Goal: Task Accomplishment & Management: Use online tool/utility

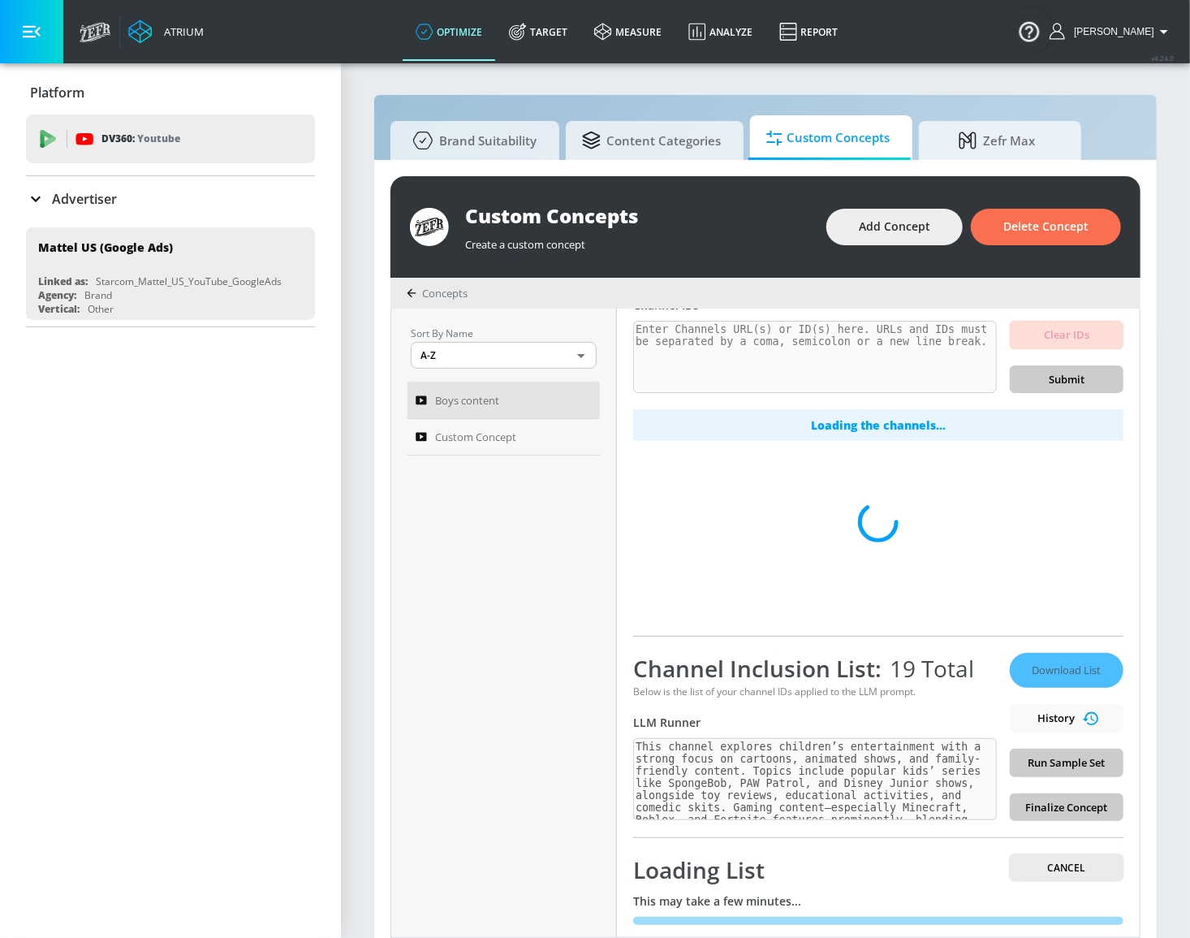
scroll to position [145, 0]
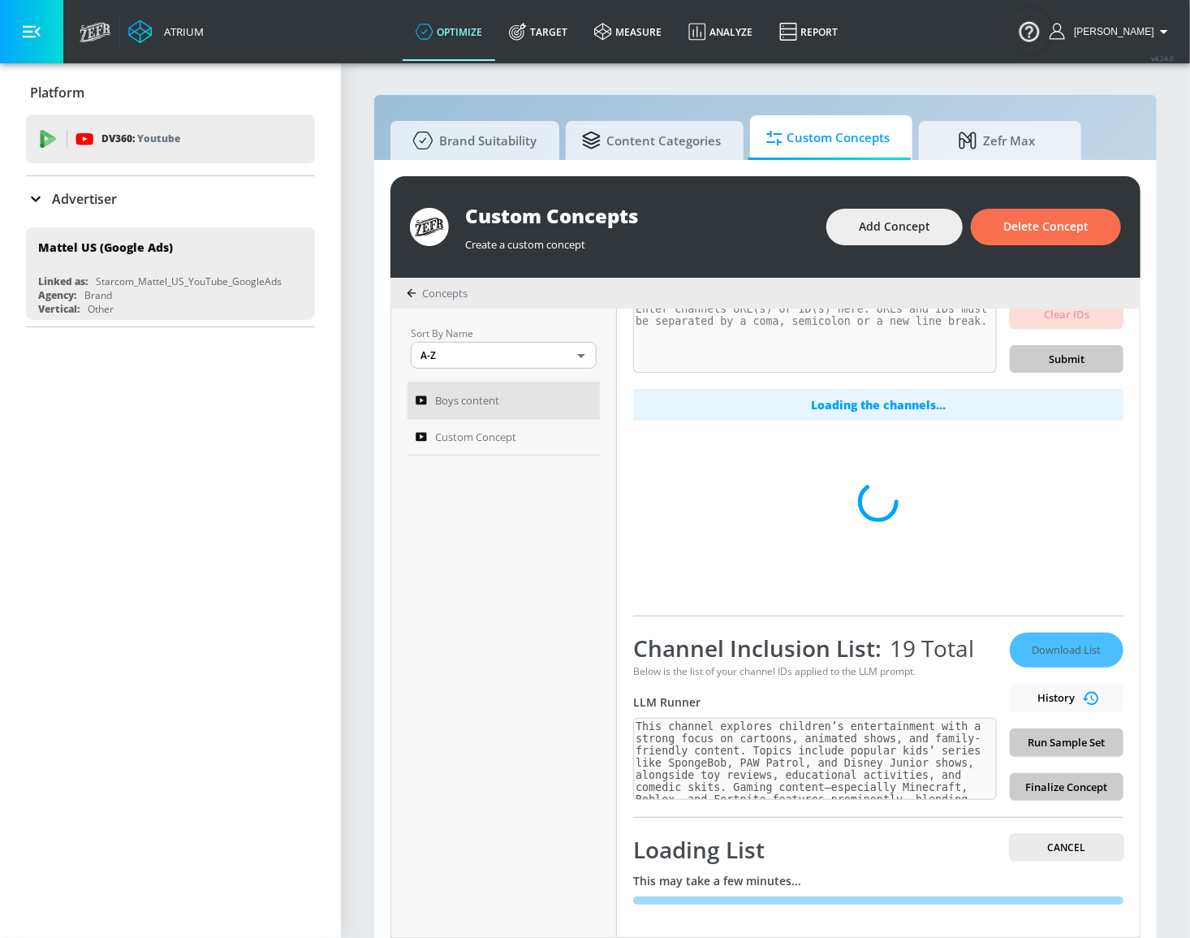
click at [38, 42] on button "button" at bounding box center [31, 31] width 63 height 63
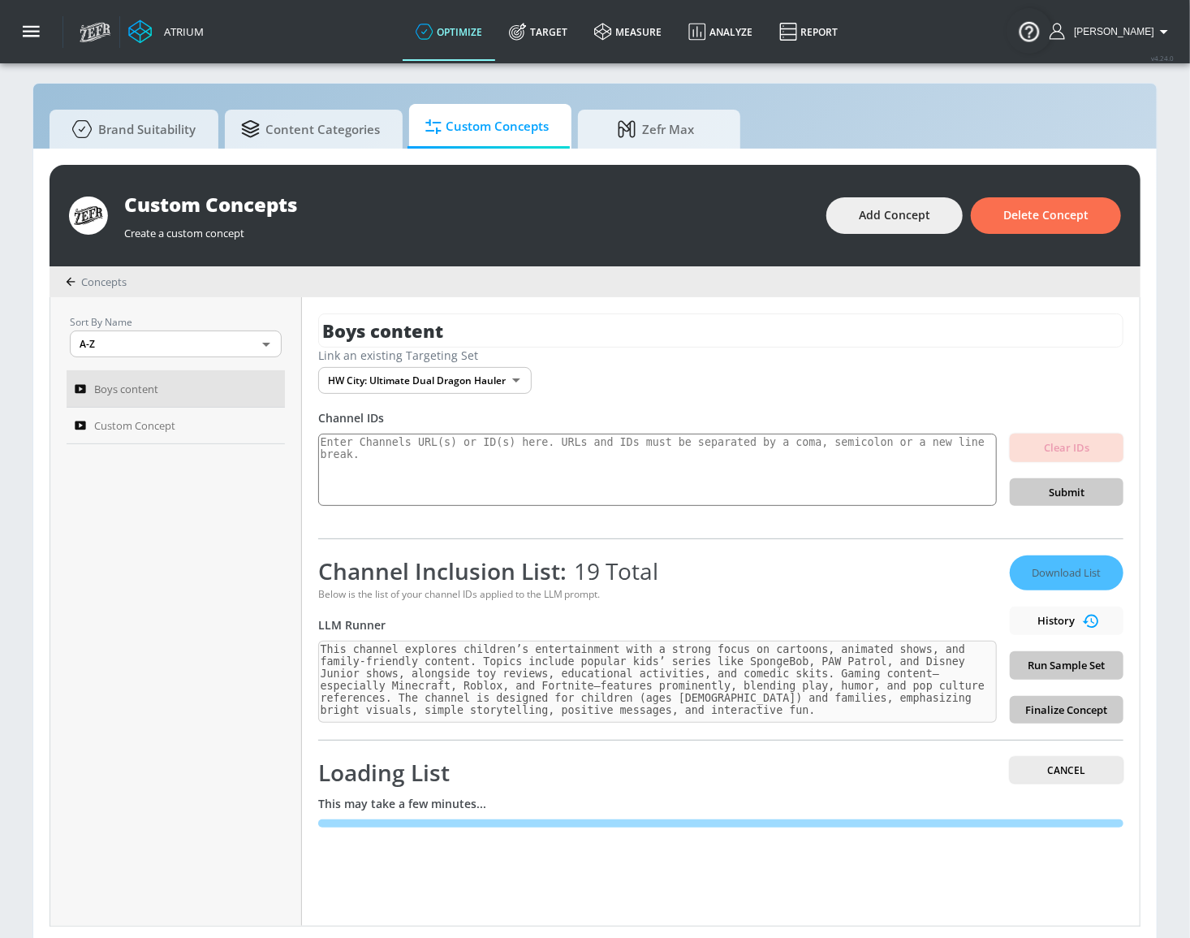
scroll to position [15, 0]
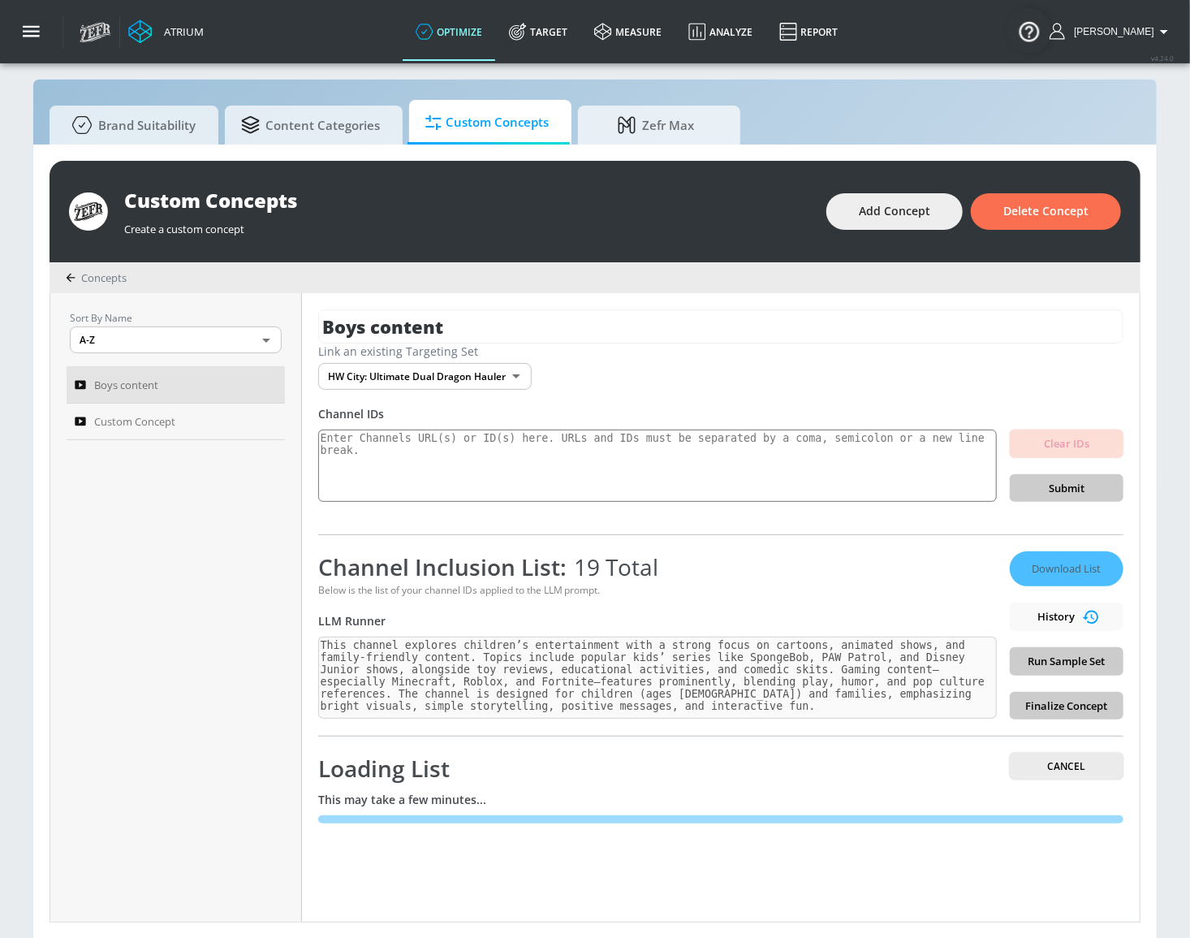
click at [835, 537] on div "Channel Inclusion List: 19 Total Below is the list of your channel IDs applied …" at bounding box center [720, 626] width 805 height 185
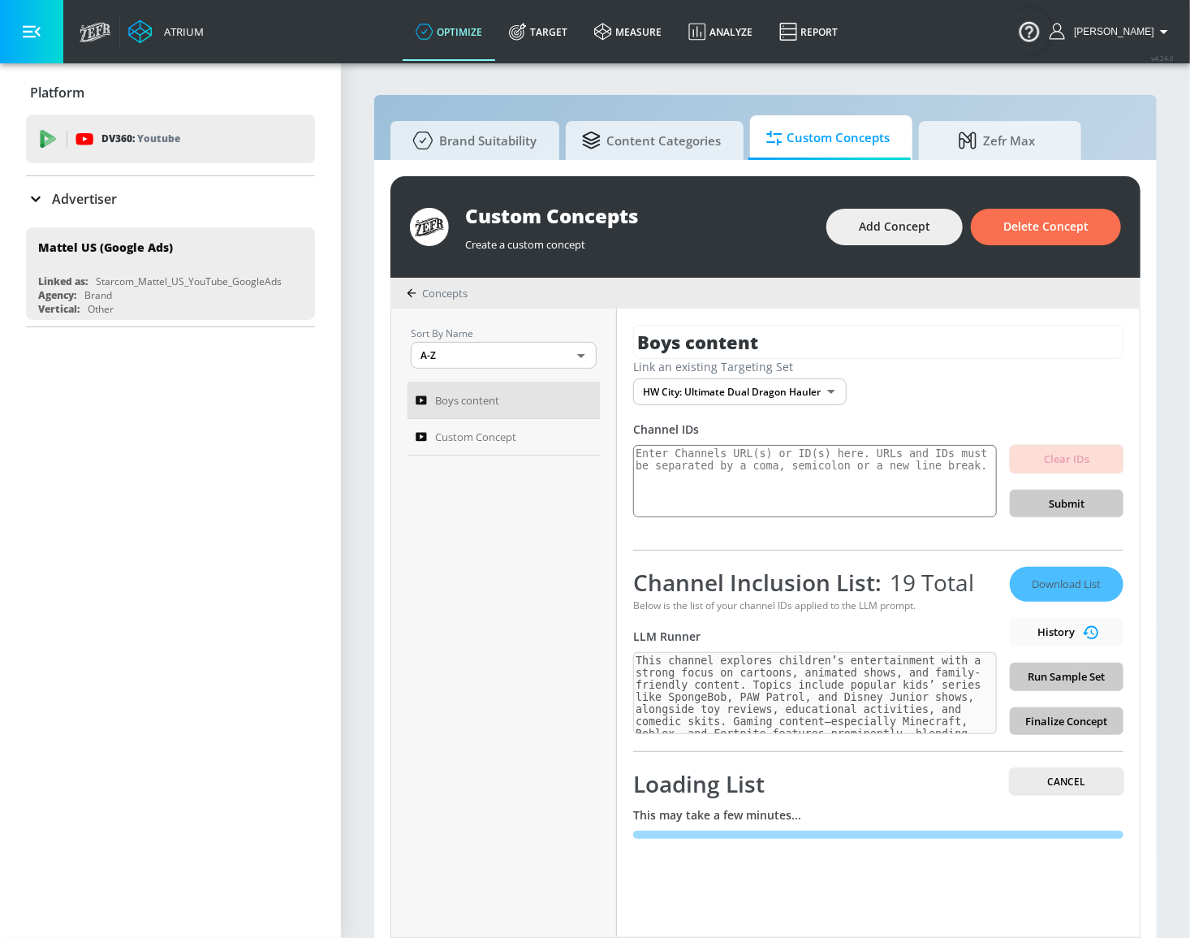
scroll to position [15, 0]
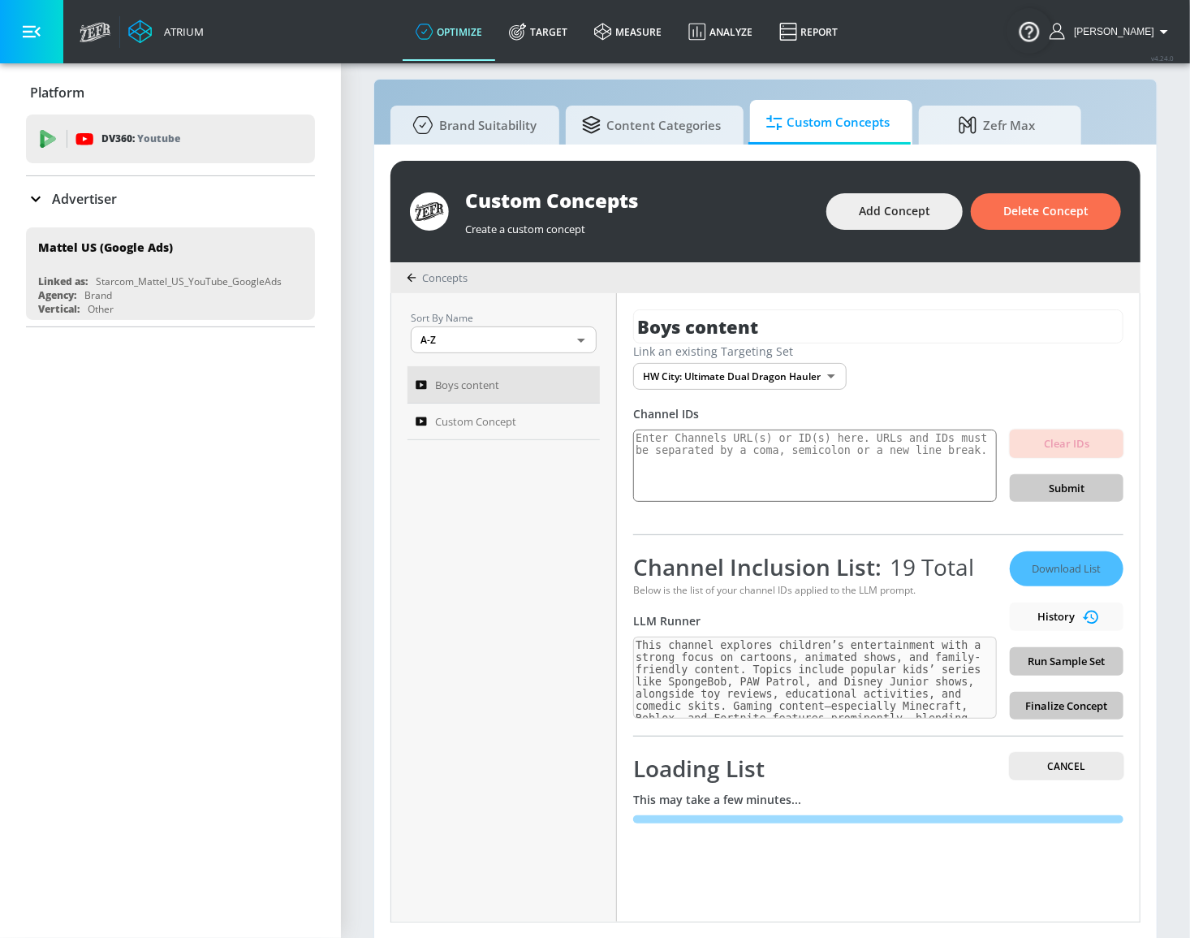
click at [1057, 617] on div "Download List History Run Sample Set Finalize Concept" at bounding box center [1067, 635] width 114 height 168
click at [1110, 619] on div "Download List History Run Sample Set Finalize Concept" at bounding box center [1067, 635] width 114 height 168
click at [1103, 614] on div "Download List History Run Sample Set Finalize Concept" at bounding box center [1067, 635] width 114 height 168
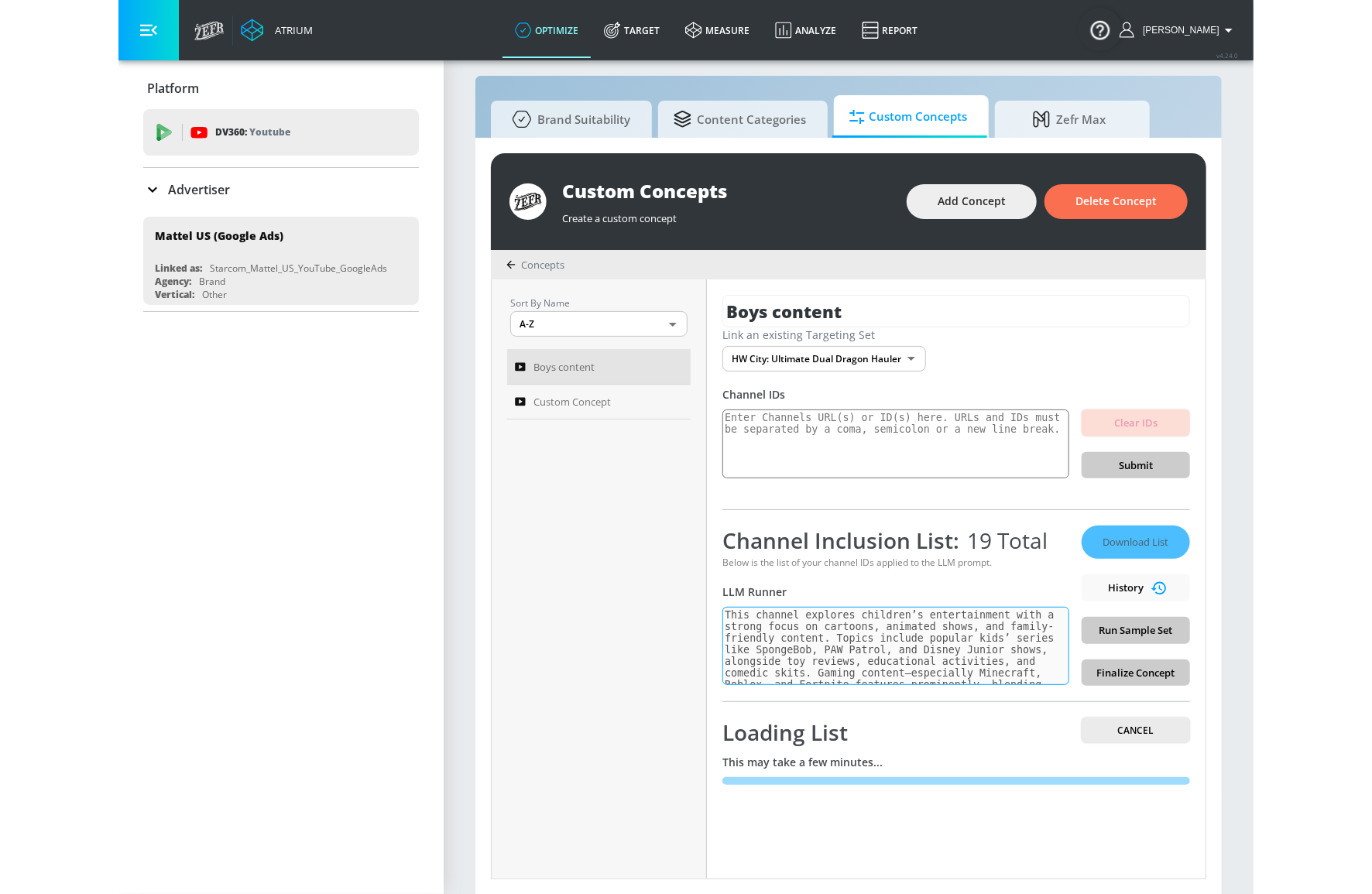
scroll to position [56, 0]
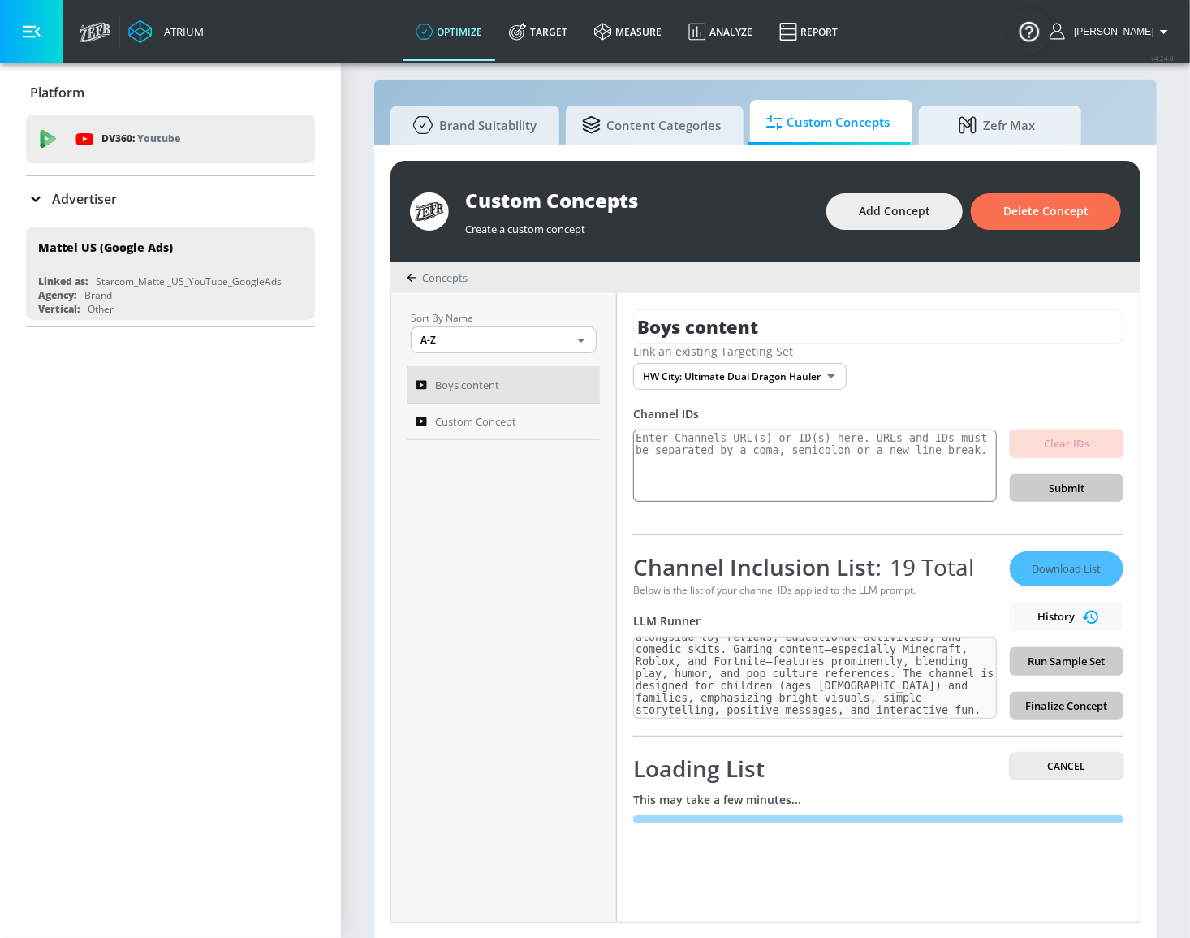
click at [822, 565] on div "Channel Inclusion List: 19 Total" at bounding box center [815, 566] width 364 height 31
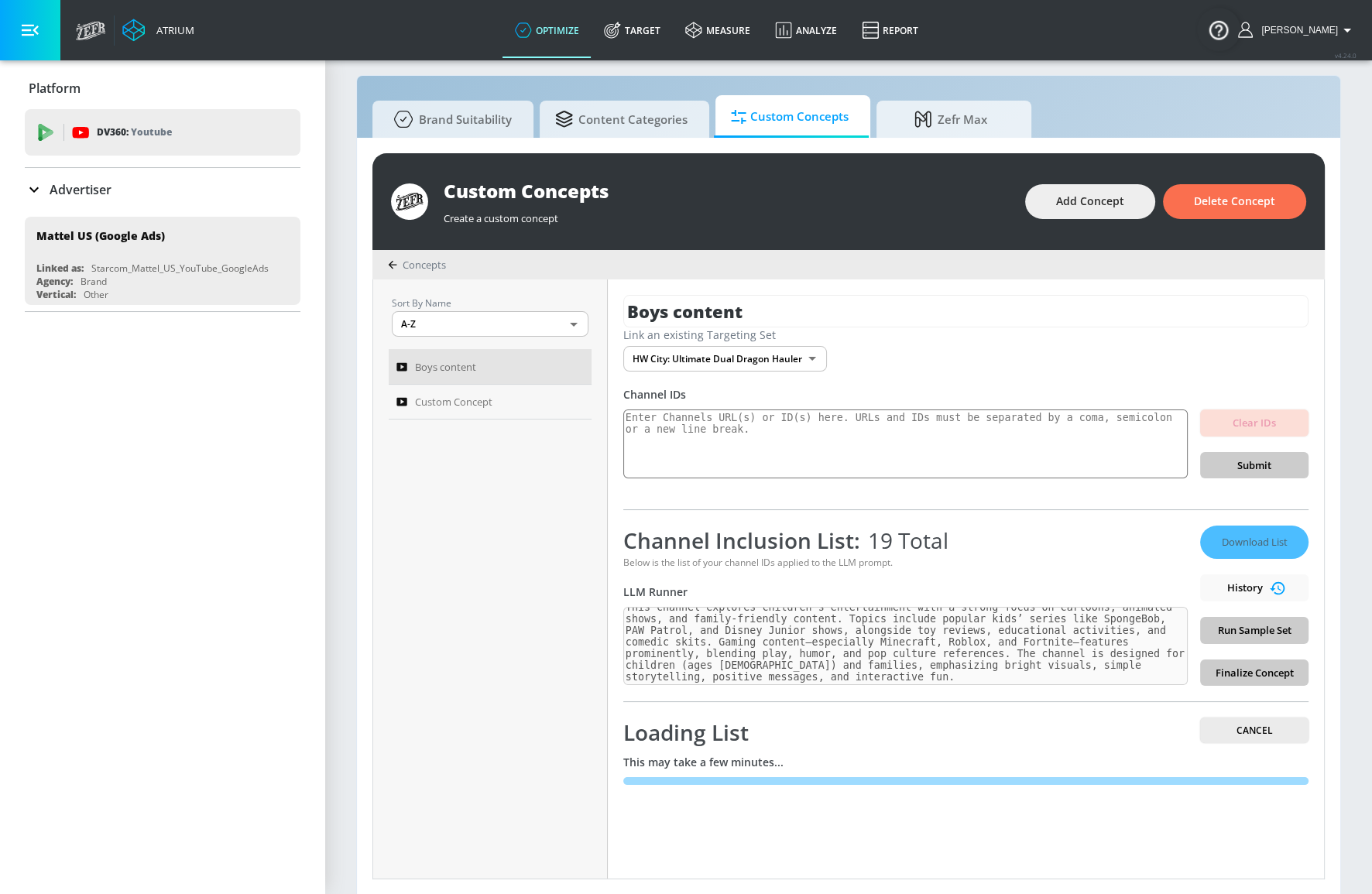
scroll to position [0, 0]
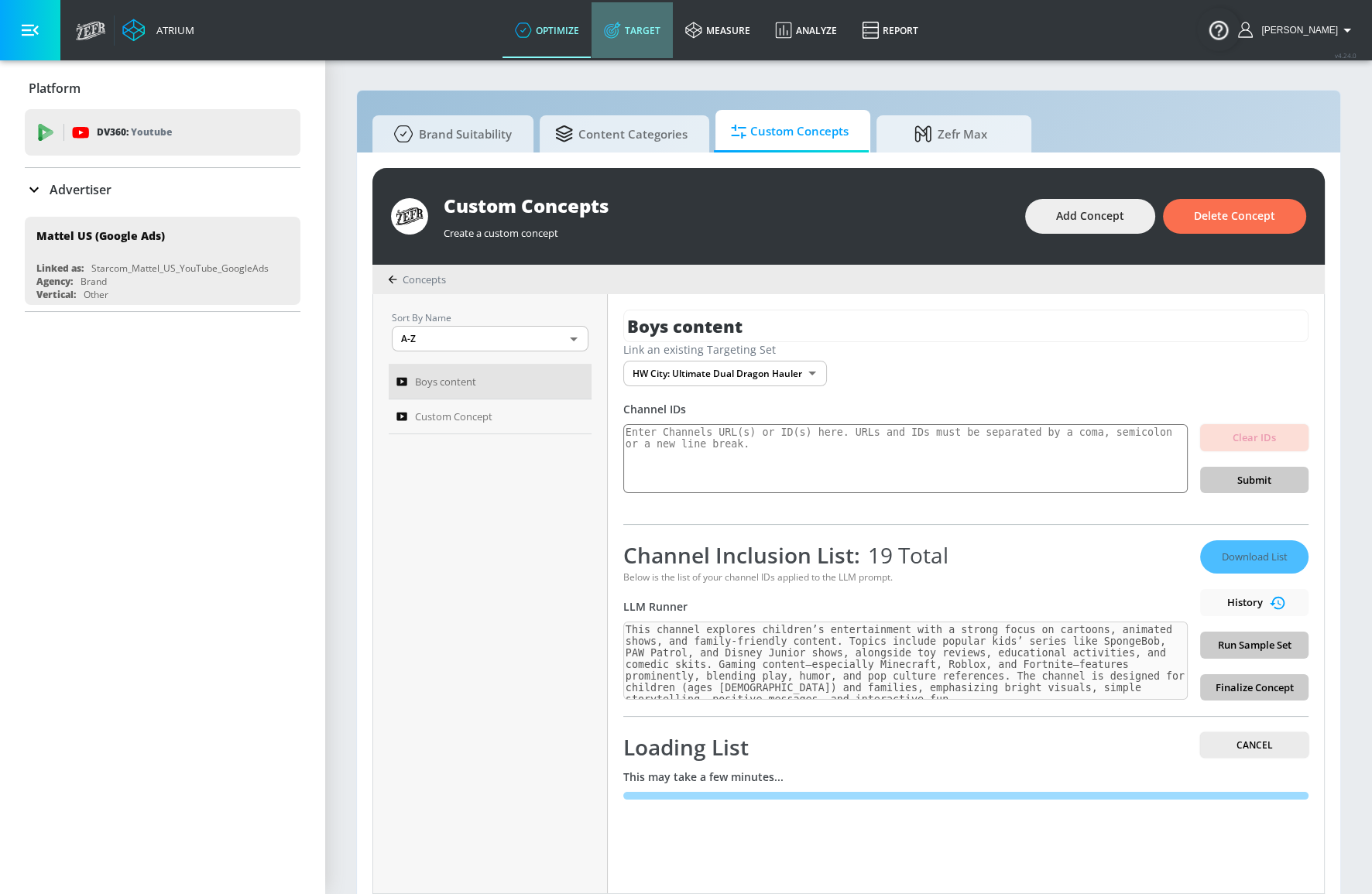
click at [656, 29] on link "Target" at bounding box center [631, 30] width 81 height 55
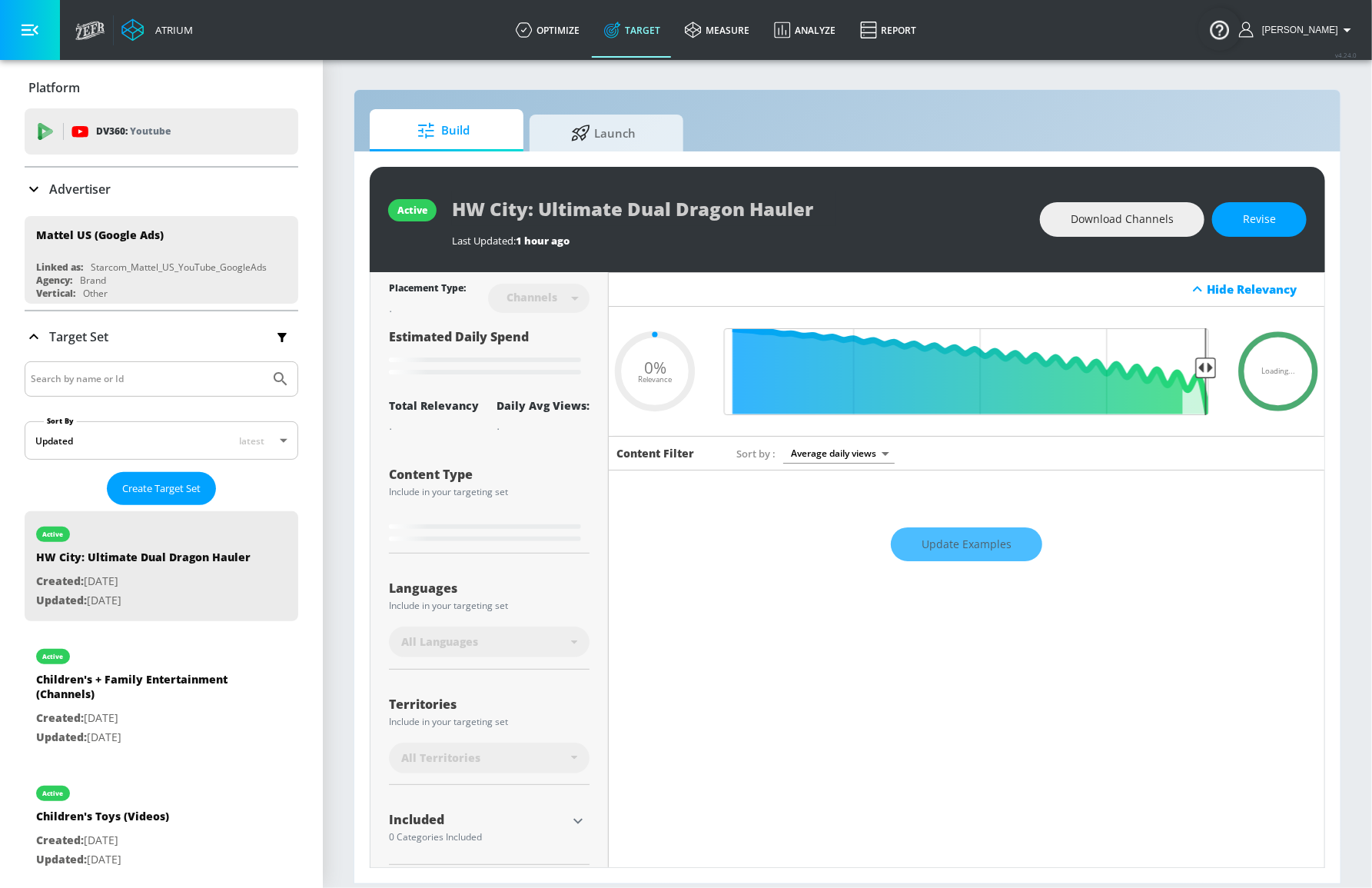
click at [932, 542] on div "Update Examples" at bounding box center [967, 543] width 716 height 54
type input "0.6"
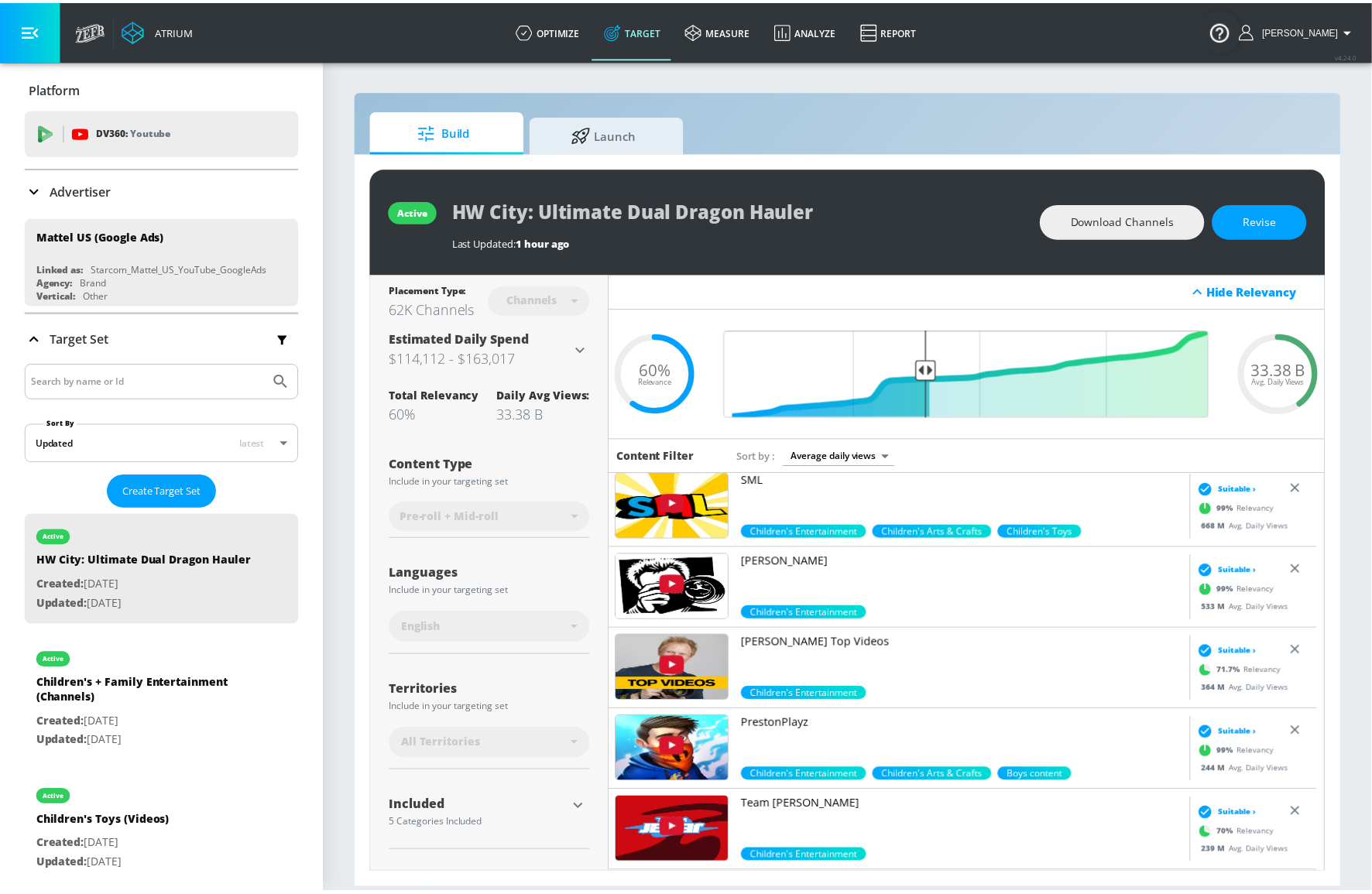
scroll to position [70, 0]
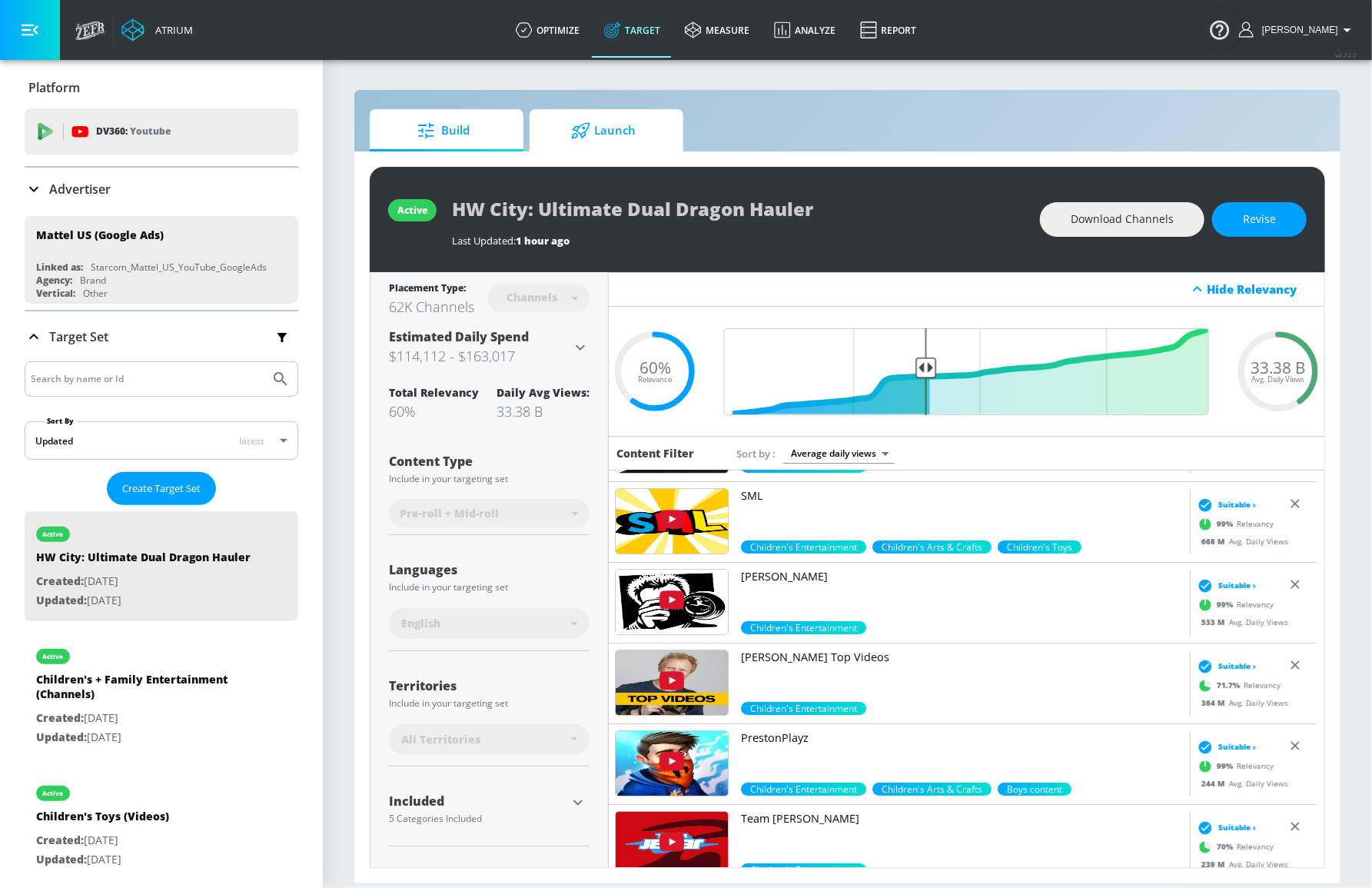
click at [619, 120] on span "Launch" at bounding box center [603, 131] width 116 height 37
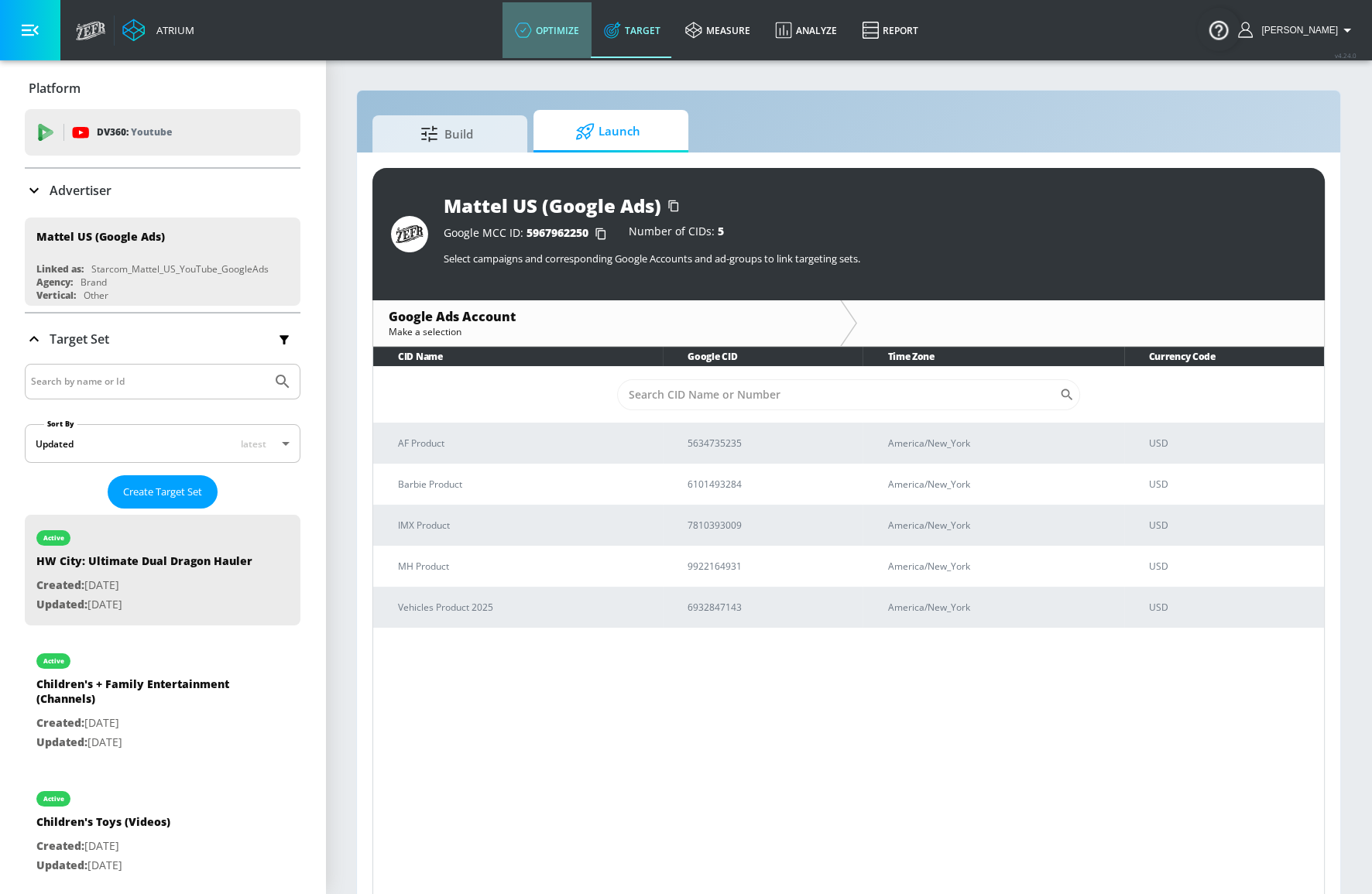
click at [578, 24] on link "optimize" at bounding box center [546, 30] width 89 height 55
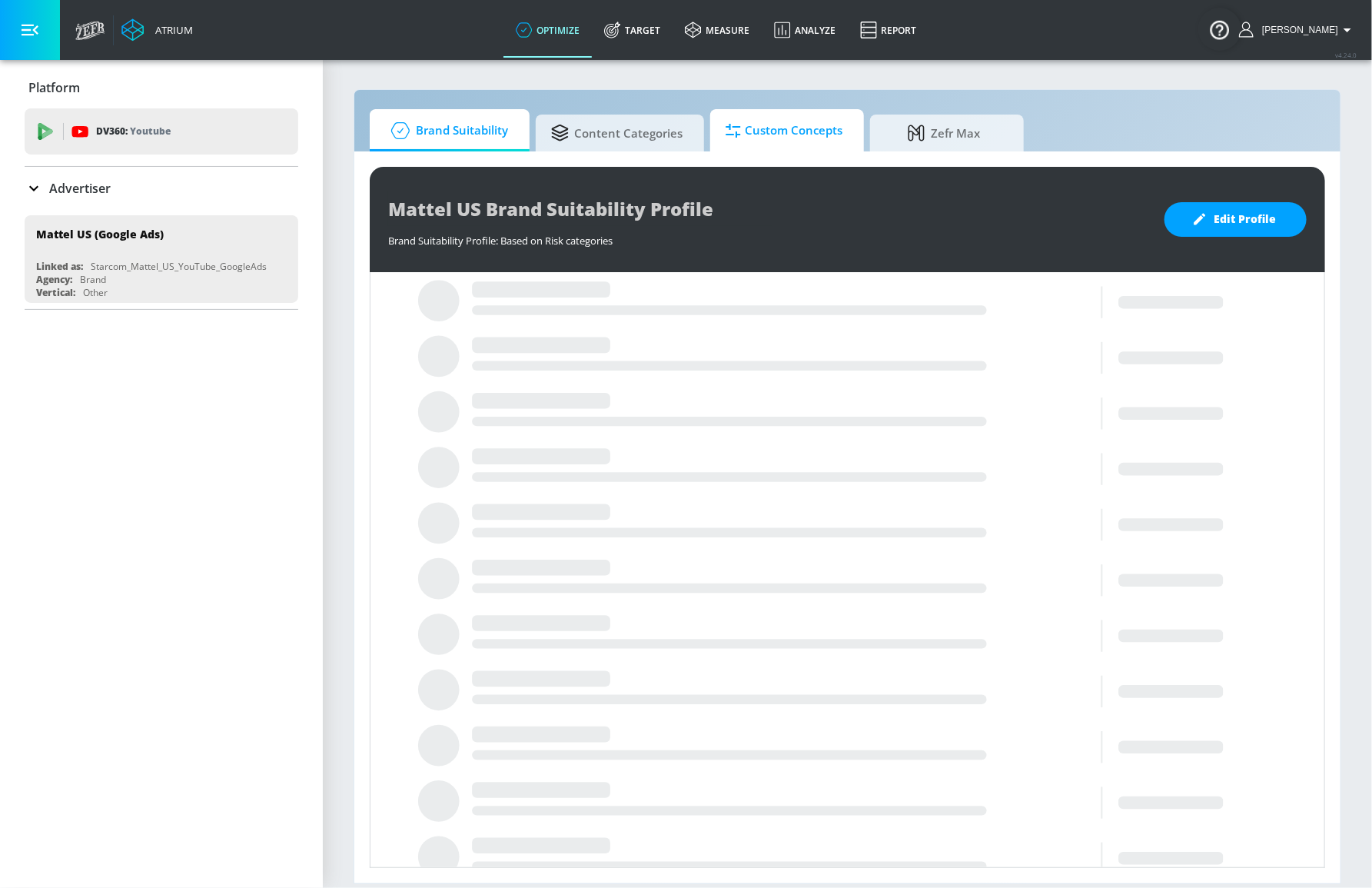
click at [769, 133] on span "Custom Concepts" at bounding box center [783, 131] width 116 height 37
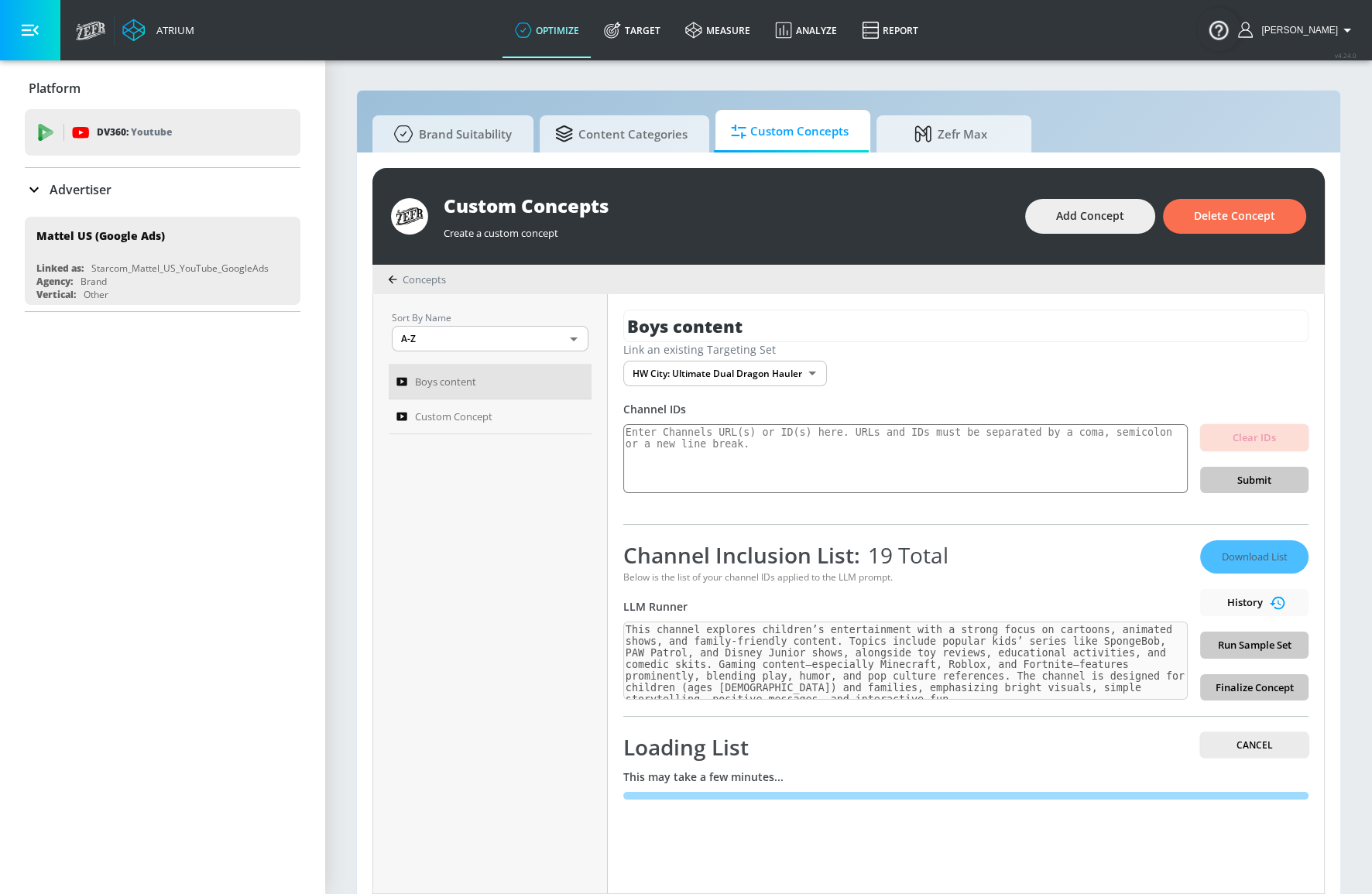
click at [996, 551] on div "Channel Inclusion List: 19 Total" at bounding box center [906, 555] width 564 height 30
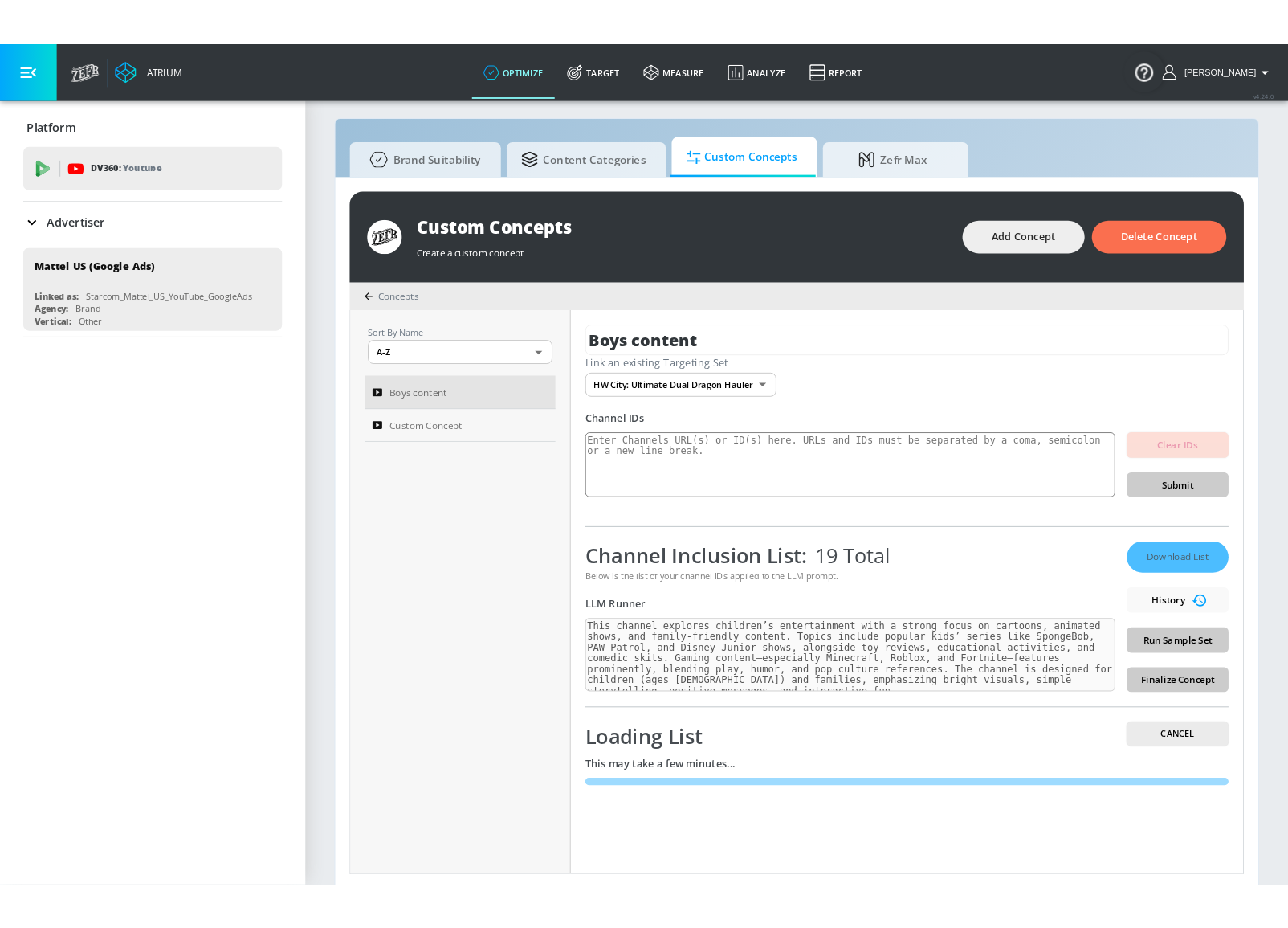
scroll to position [15, 0]
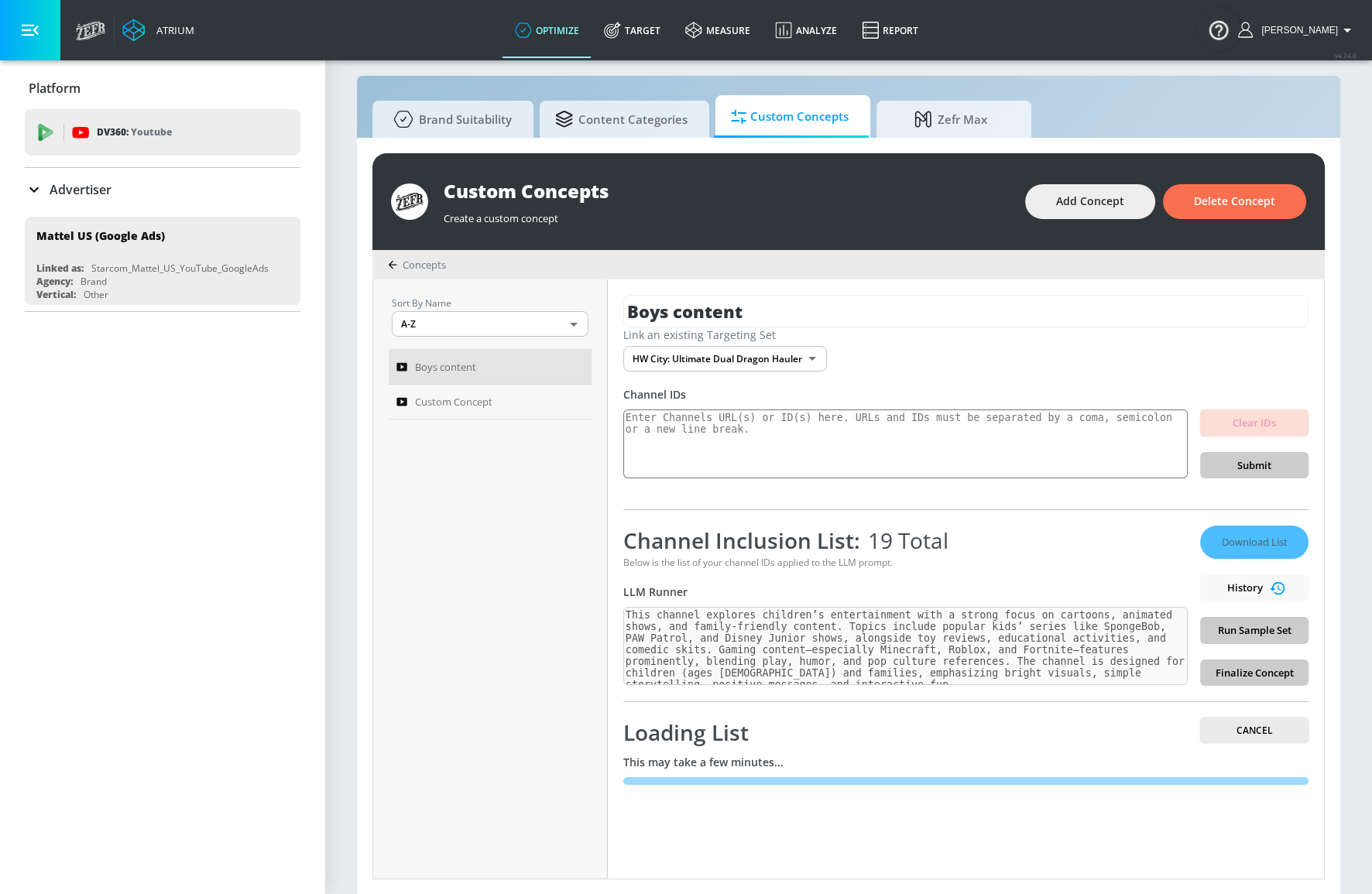
drag, startPoint x: 1182, startPoint y: 536, endPoint x: 1141, endPoint y: 534, distance: 41.0
click at [1141, 534] on div "Channel Inclusion List: 19 Total" at bounding box center [906, 539] width 564 height 30
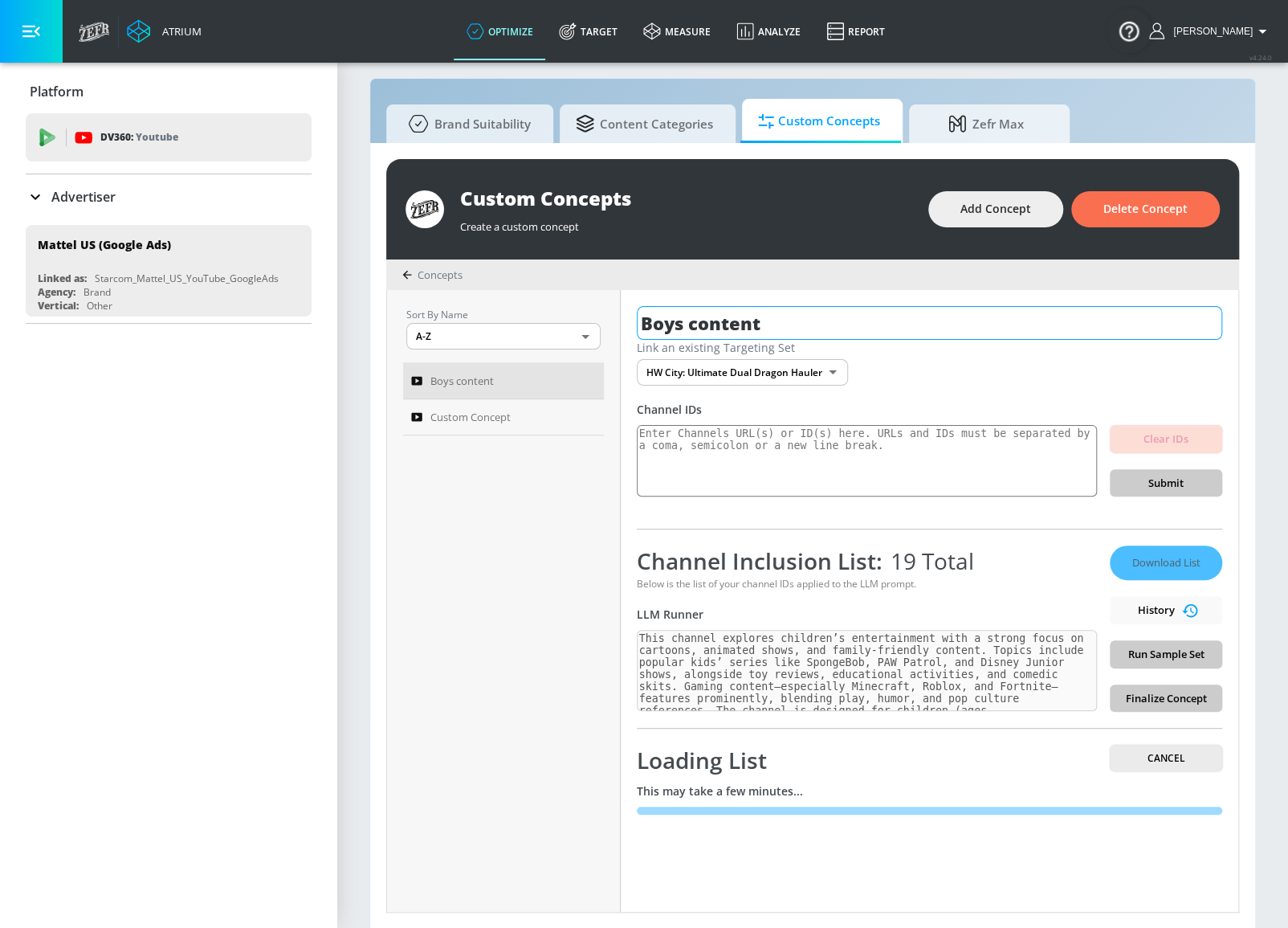
click at [1128, 307] on input "Boys content" at bounding box center [930, 323] width 586 height 34
drag, startPoint x: 356, startPoint y: 53, endPoint x: 441, endPoint y: 0, distance: 100.2
click at [356, 53] on div "Atrium optimize Target measure Analyze Report optimize Target measure Analyze R…" at bounding box center [679, 31] width 1218 height 62
click at [1076, 530] on div "Channel Inclusion List: 19 Total Below is the list of your channel IDs applied …" at bounding box center [930, 619] width 586 height 183
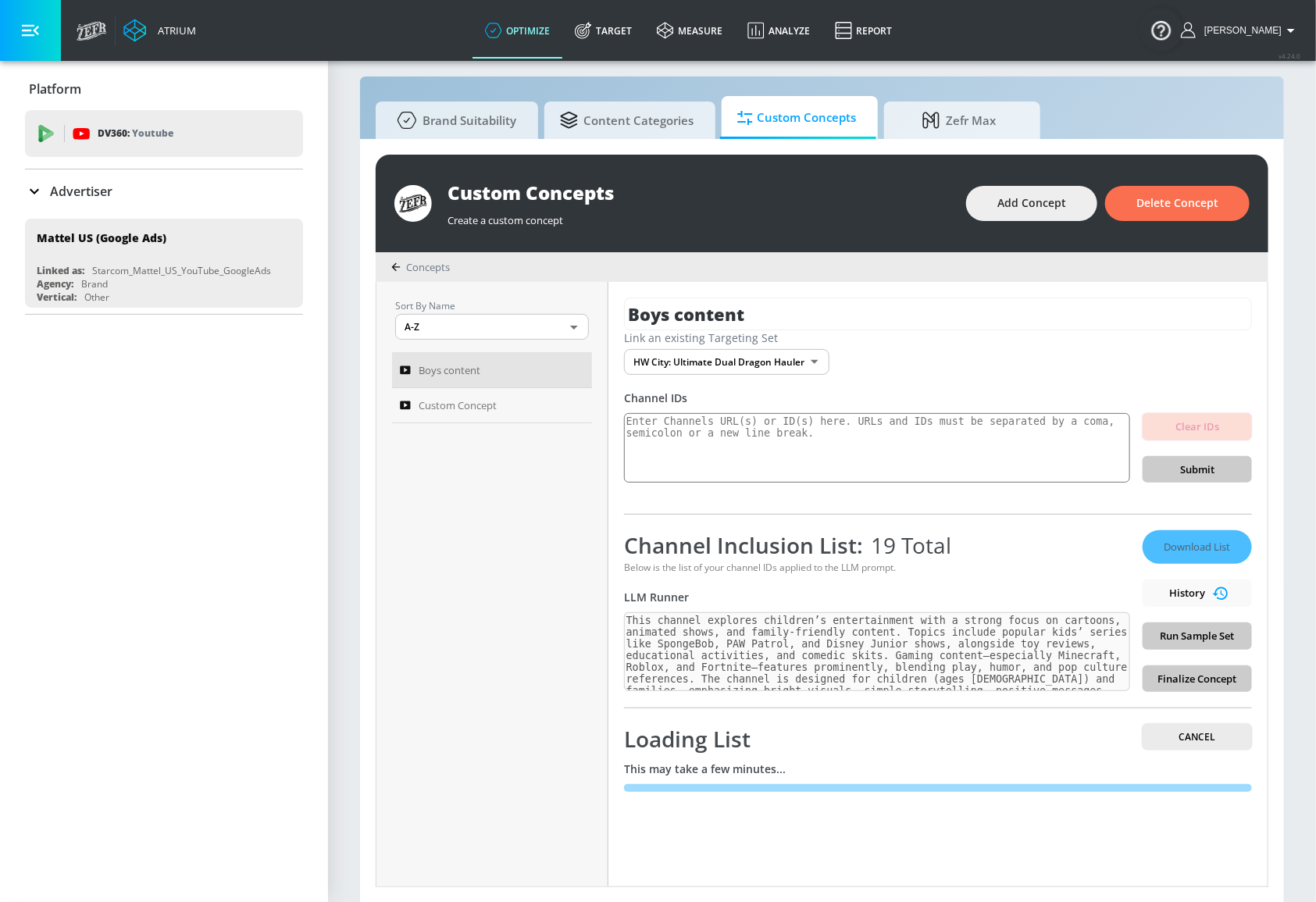
click at [1053, 740] on div "Loading List Cancel" at bounding box center [938, 739] width 628 height 30
click at [638, 27] on link "Target" at bounding box center [603, 30] width 82 height 56
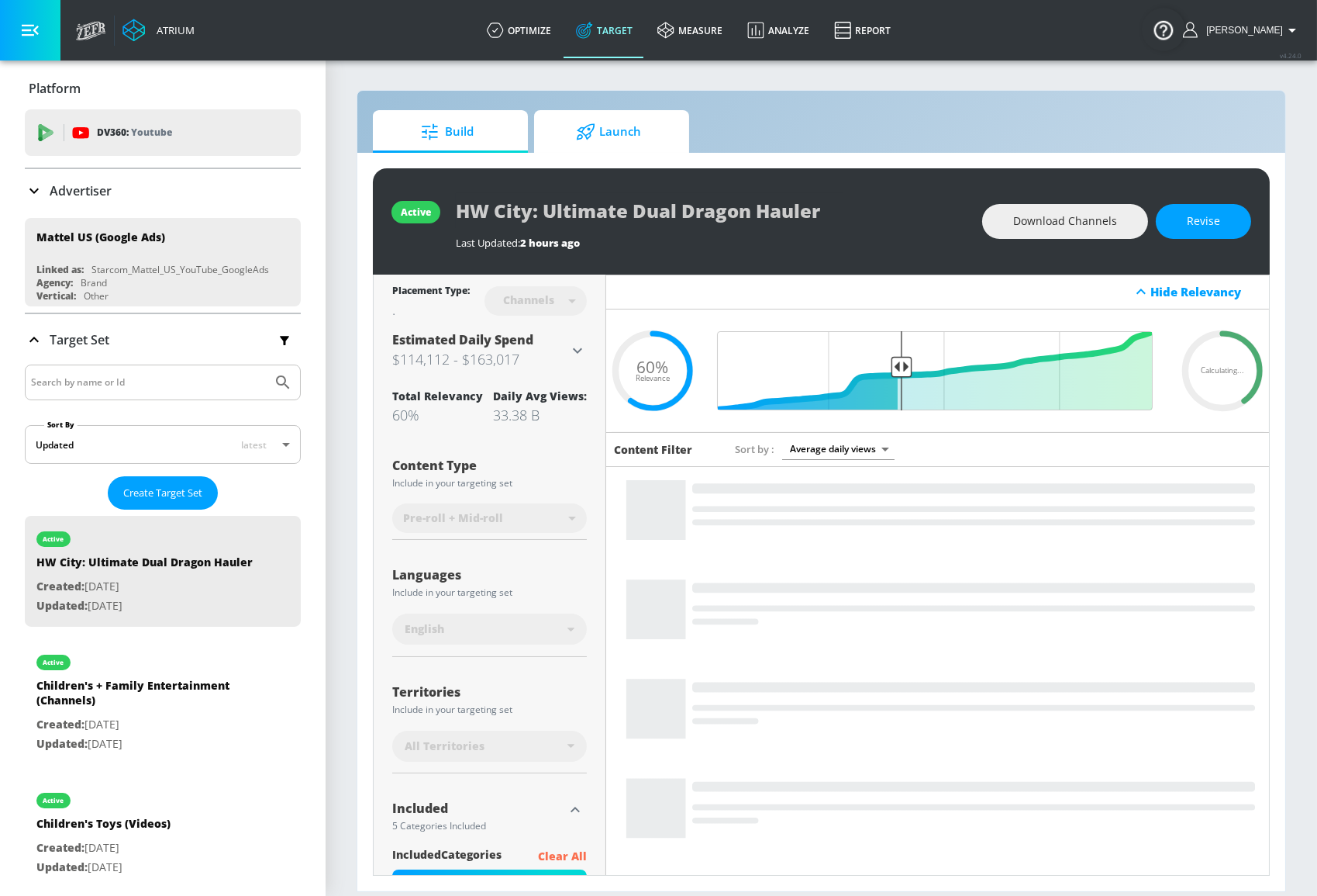
click at [625, 123] on span "Launch" at bounding box center [608, 132] width 117 height 37
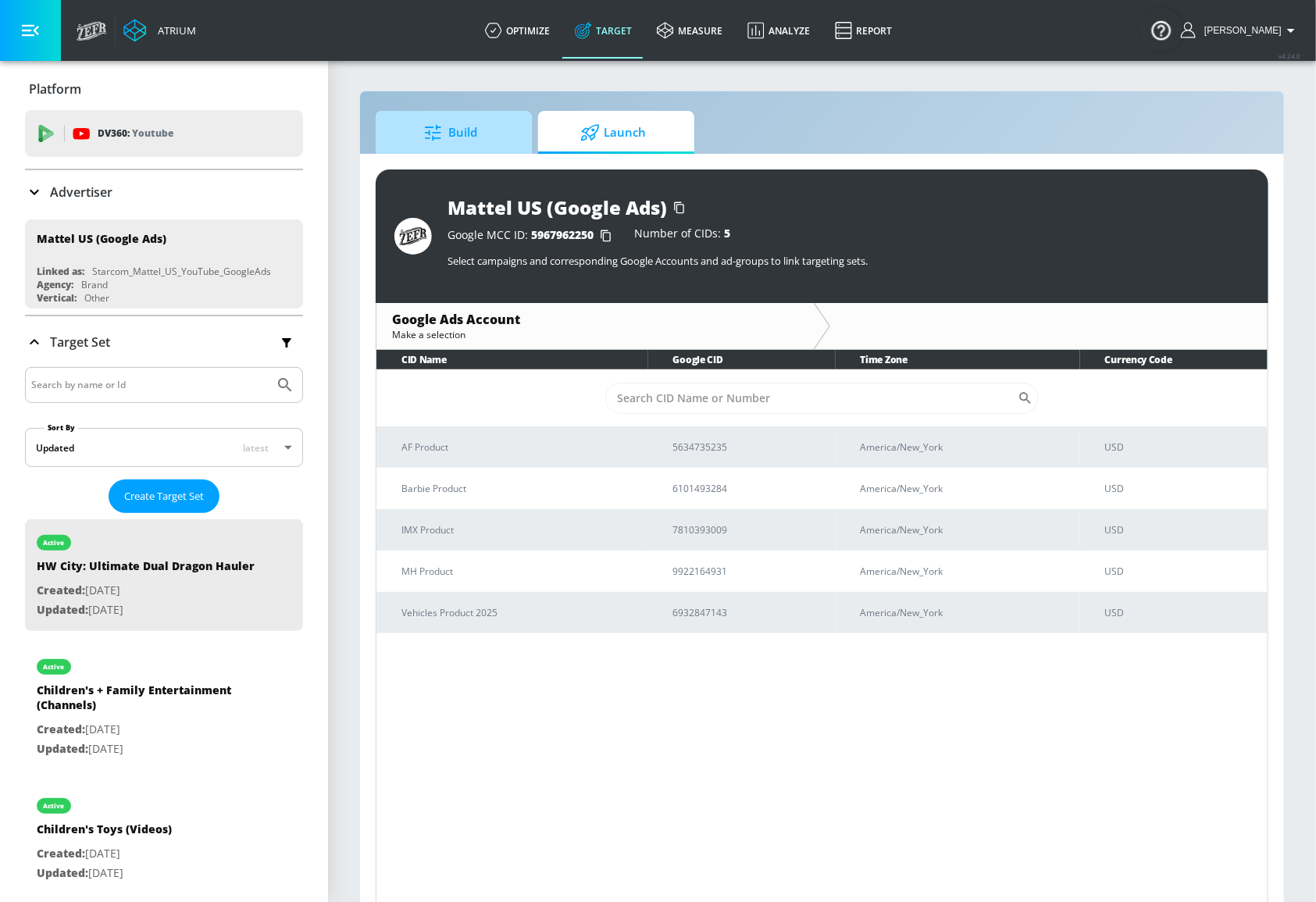
click at [454, 123] on span "Build" at bounding box center [450, 133] width 118 height 38
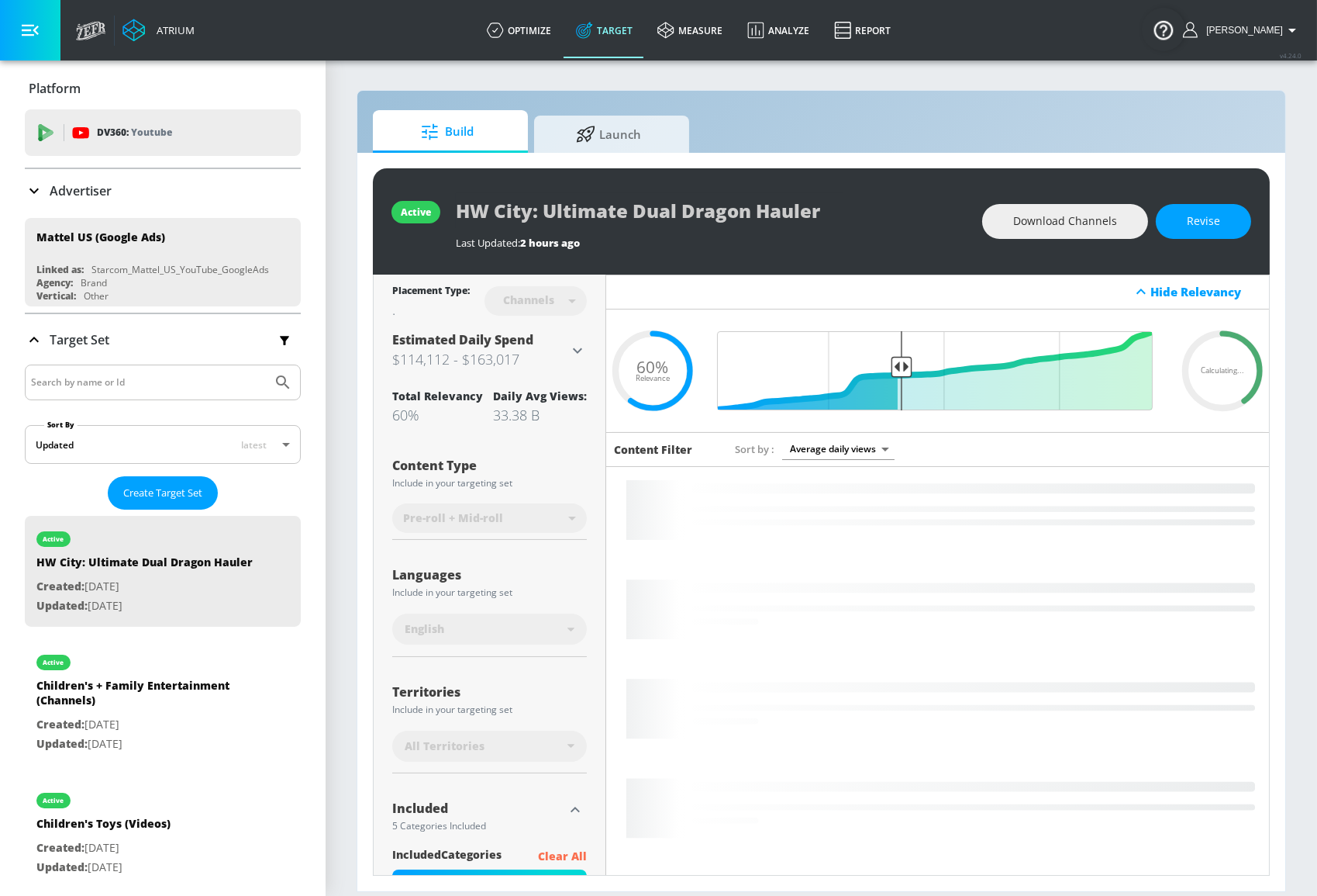
click at [144, 373] on input "Search by name or Id" at bounding box center [148, 382] width 235 height 20
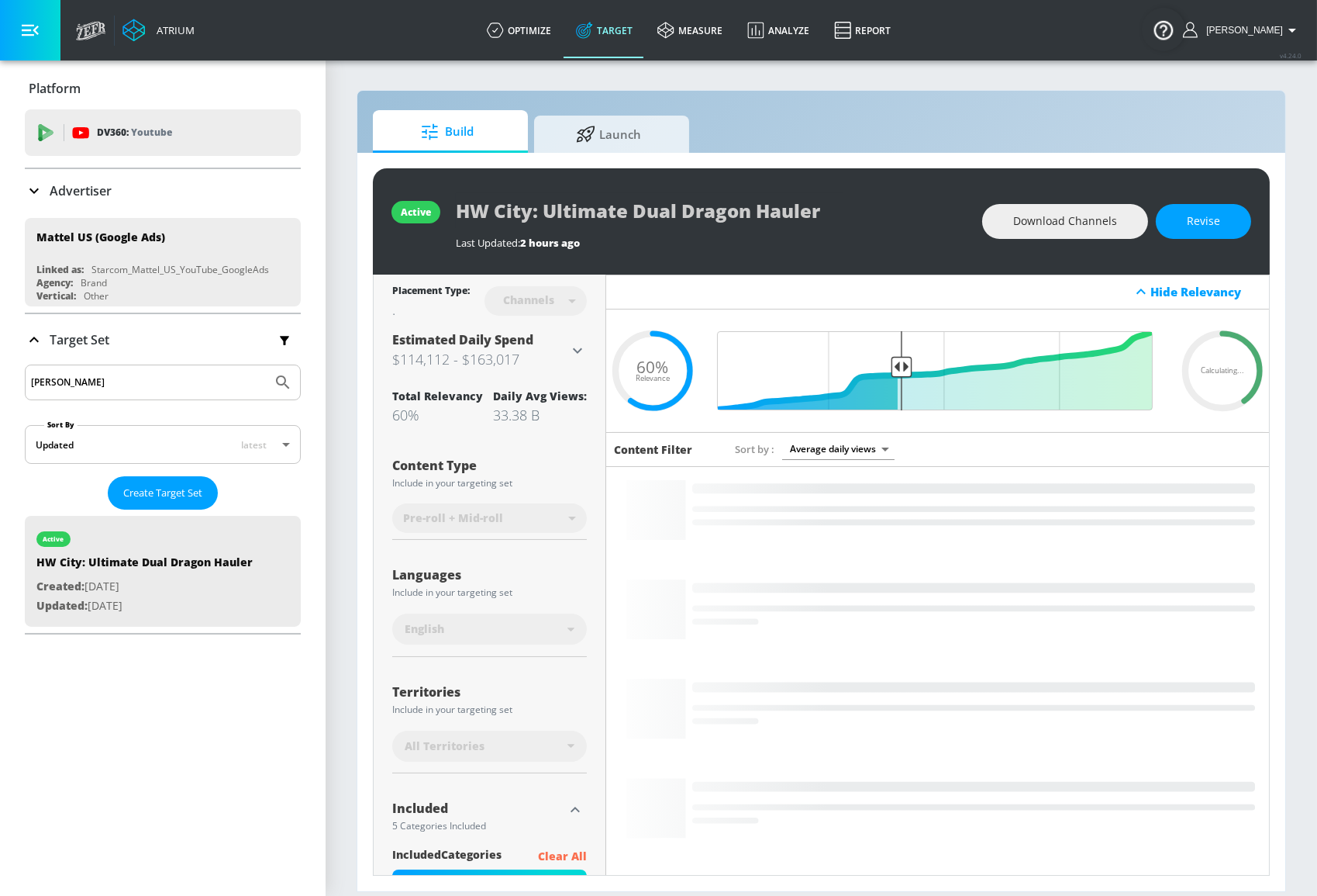
type input "justin"
click at [266, 365] on button "Submit Search" at bounding box center [283, 382] width 34 height 34
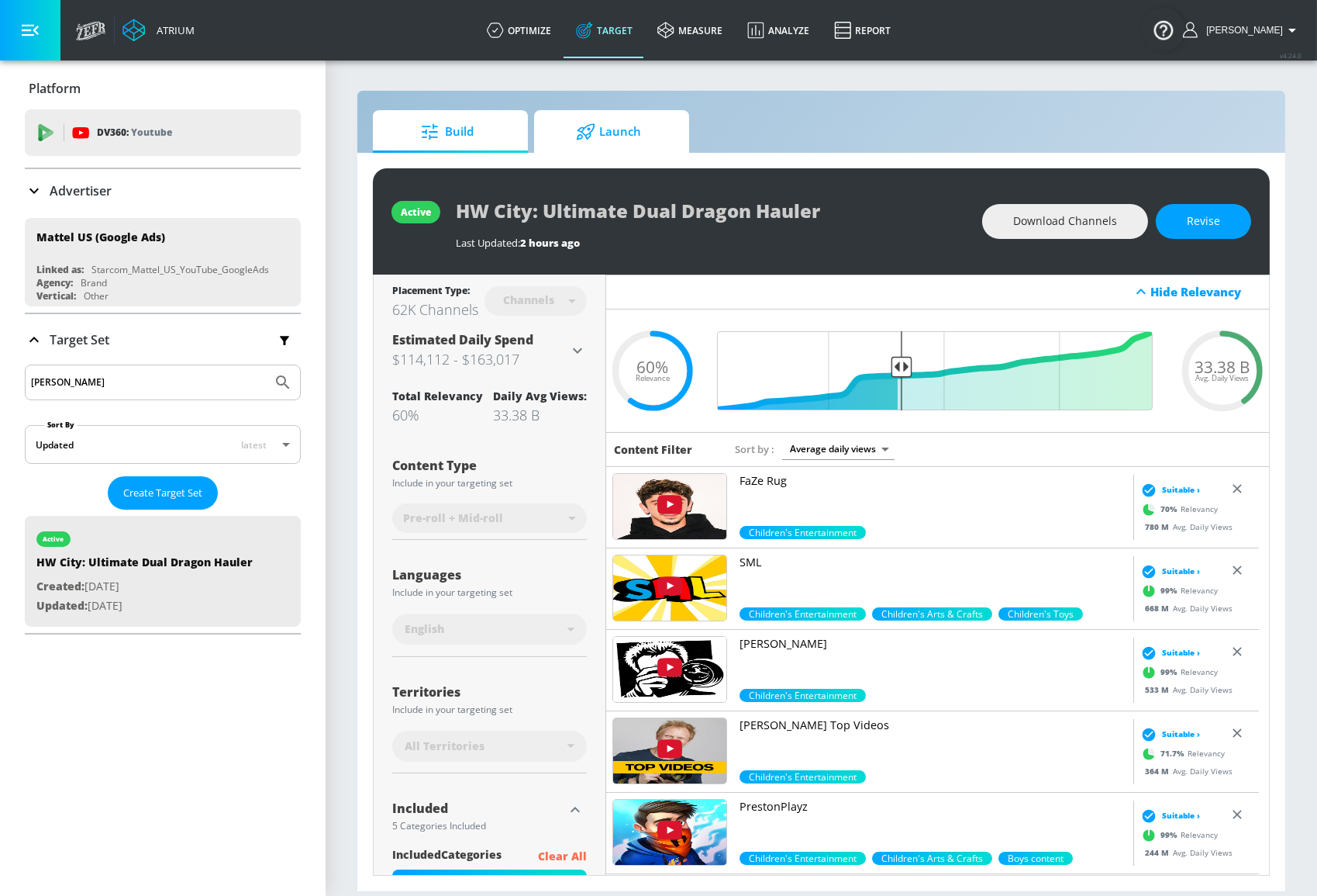
click at [582, 144] on span "Launch" at bounding box center [608, 132] width 117 height 37
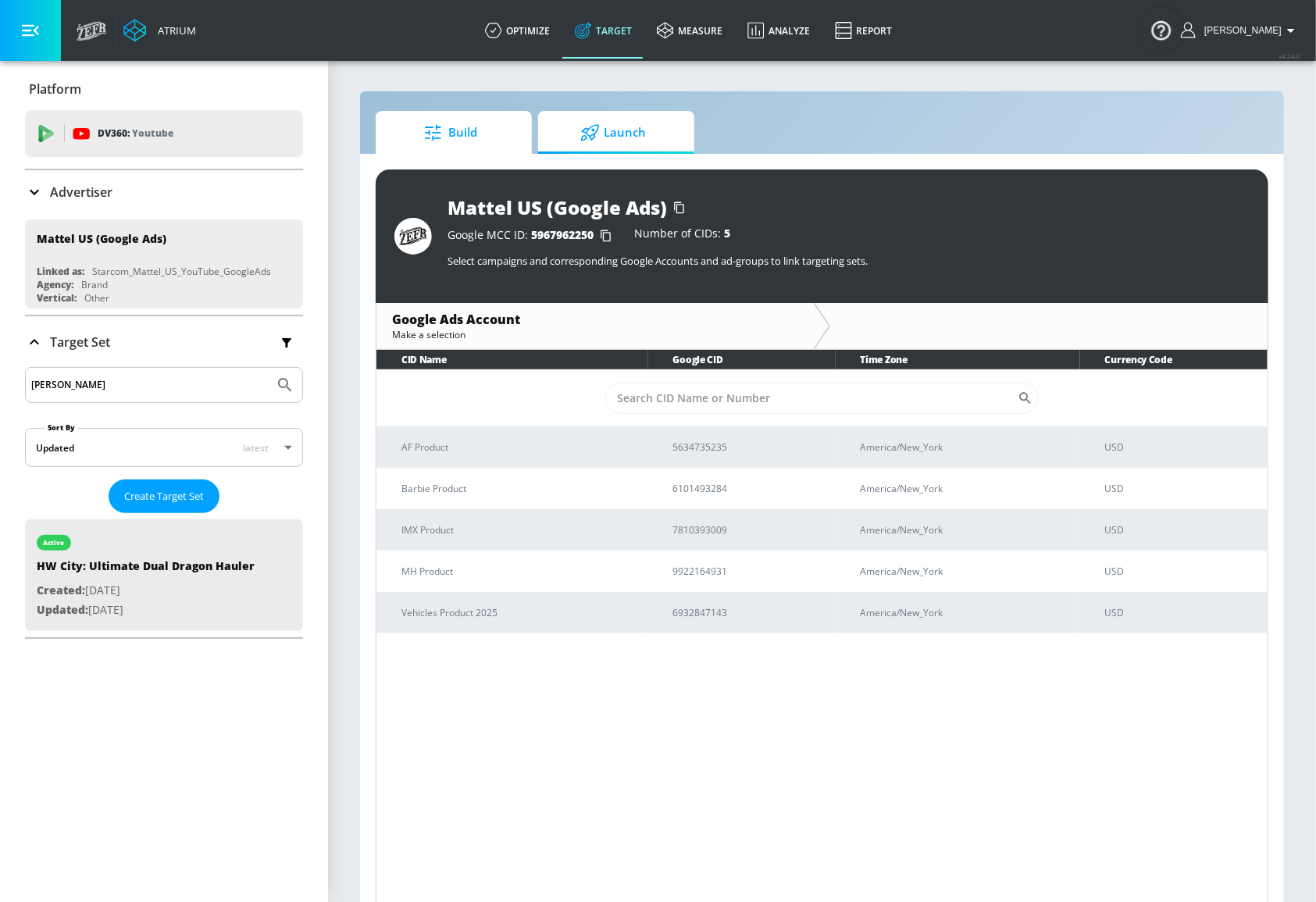
click at [463, 133] on span "Build" at bounding box center [450, 133] width 118 height 38
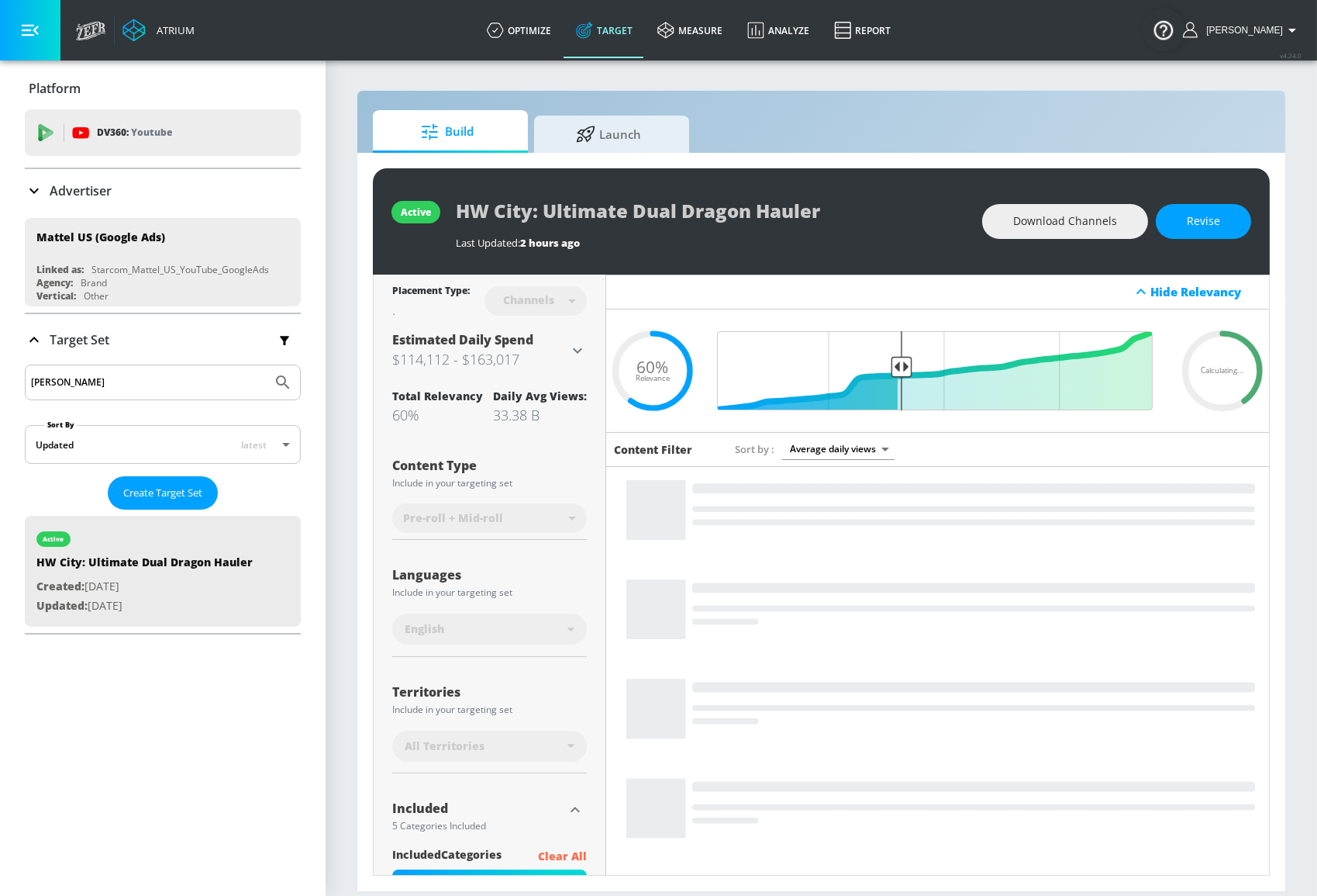
click at [200, 184] on div "Advertiser" at bounding box center [162, 190] width 276 height 18
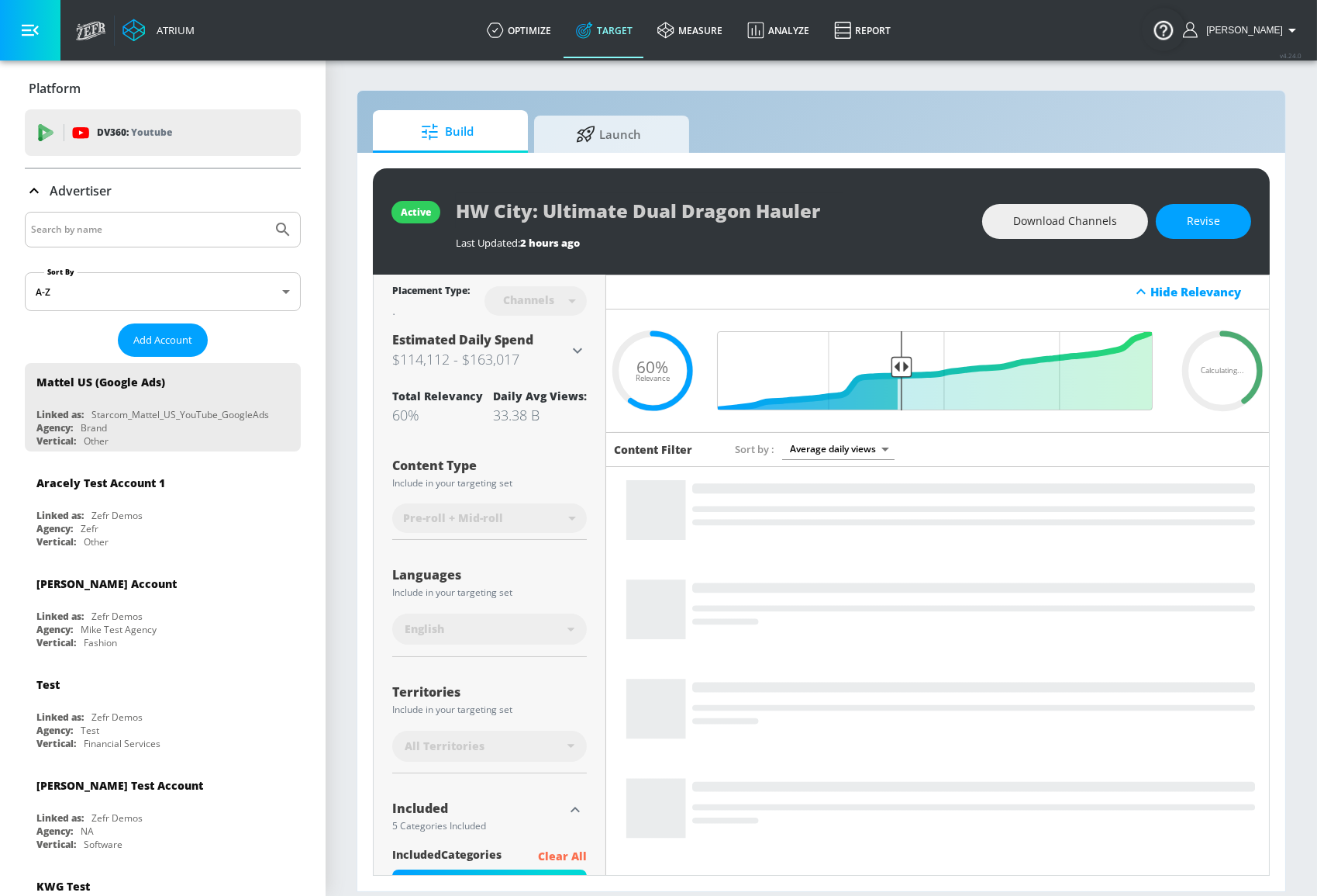
click at [193, 225] on input "Search by name" at bounding box center [148, 229] width 235 height 20
type input "j"
type input "u"
type input "justin"
click at [266, 212] on button "Submit Search" at bounding box center [283, 229] width 34 height 34
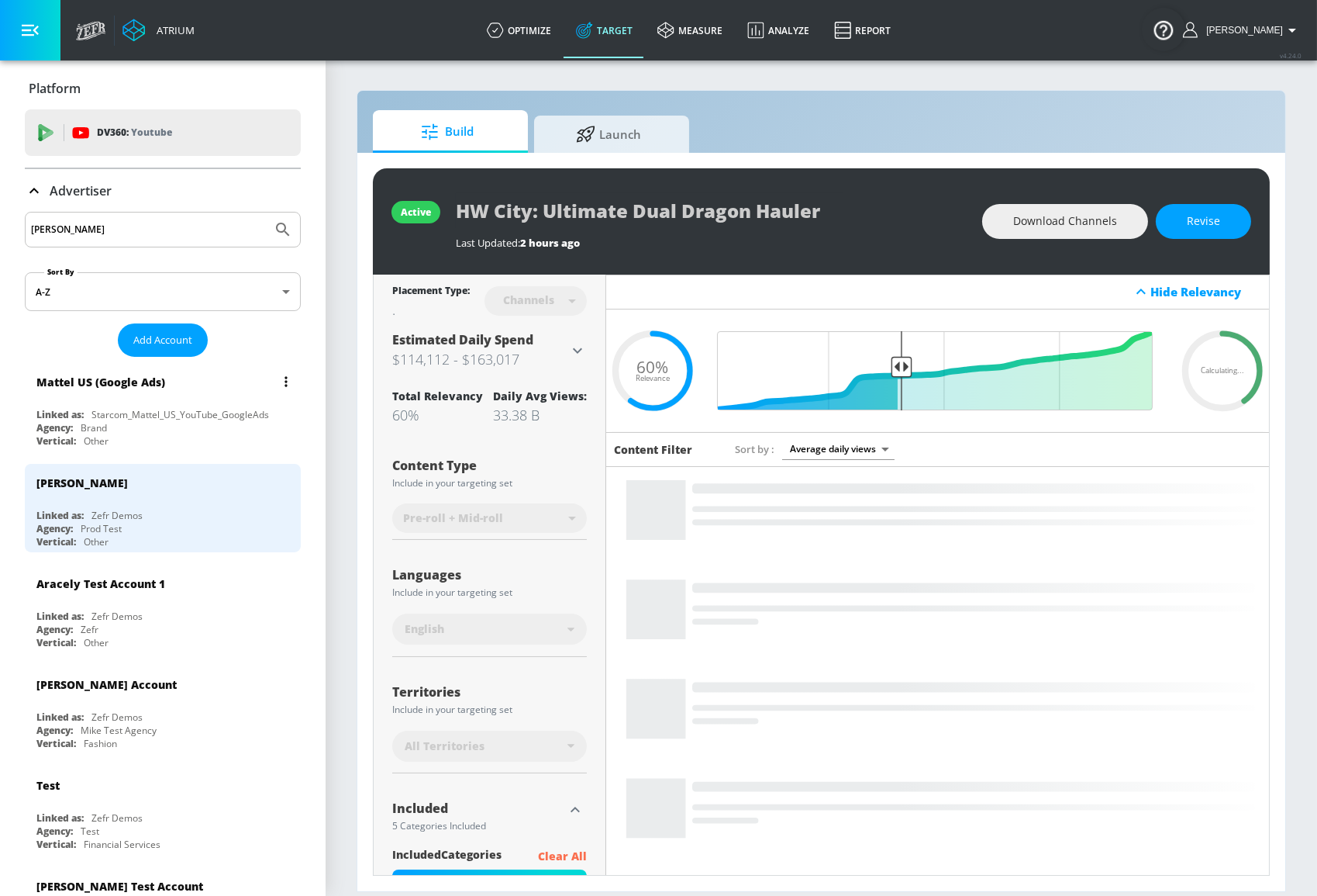
click at [187, 375] on div "Mattel US (Google Ads)" at bounding box center [166, 381] width 261 height 37
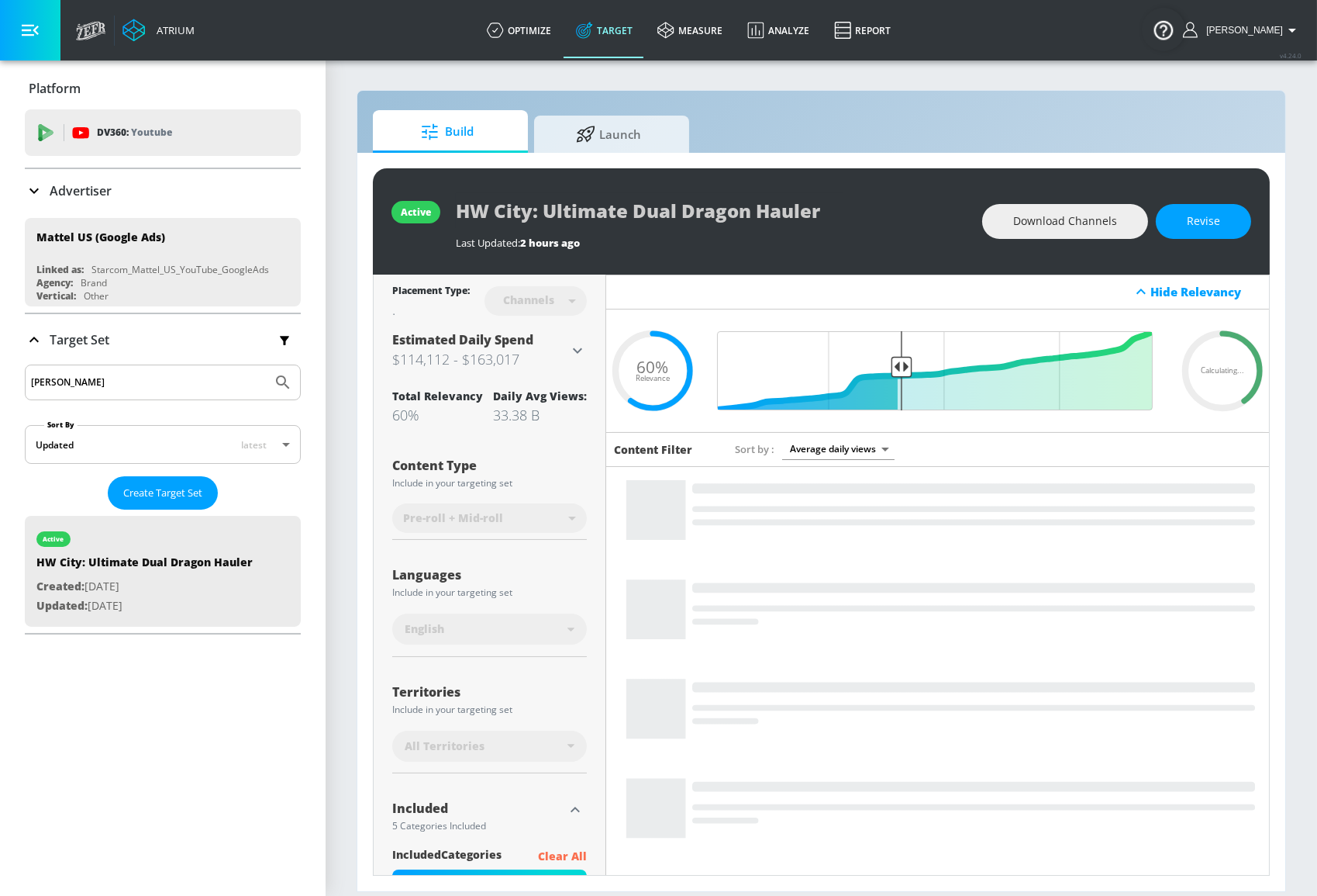
click at [179, 522] on div "Platform DV360: Youtube DV360: Youtube Advertiser justin Sort By A-Z asc ​ Add …" at bounding box center [162, 350] width 326 height 580
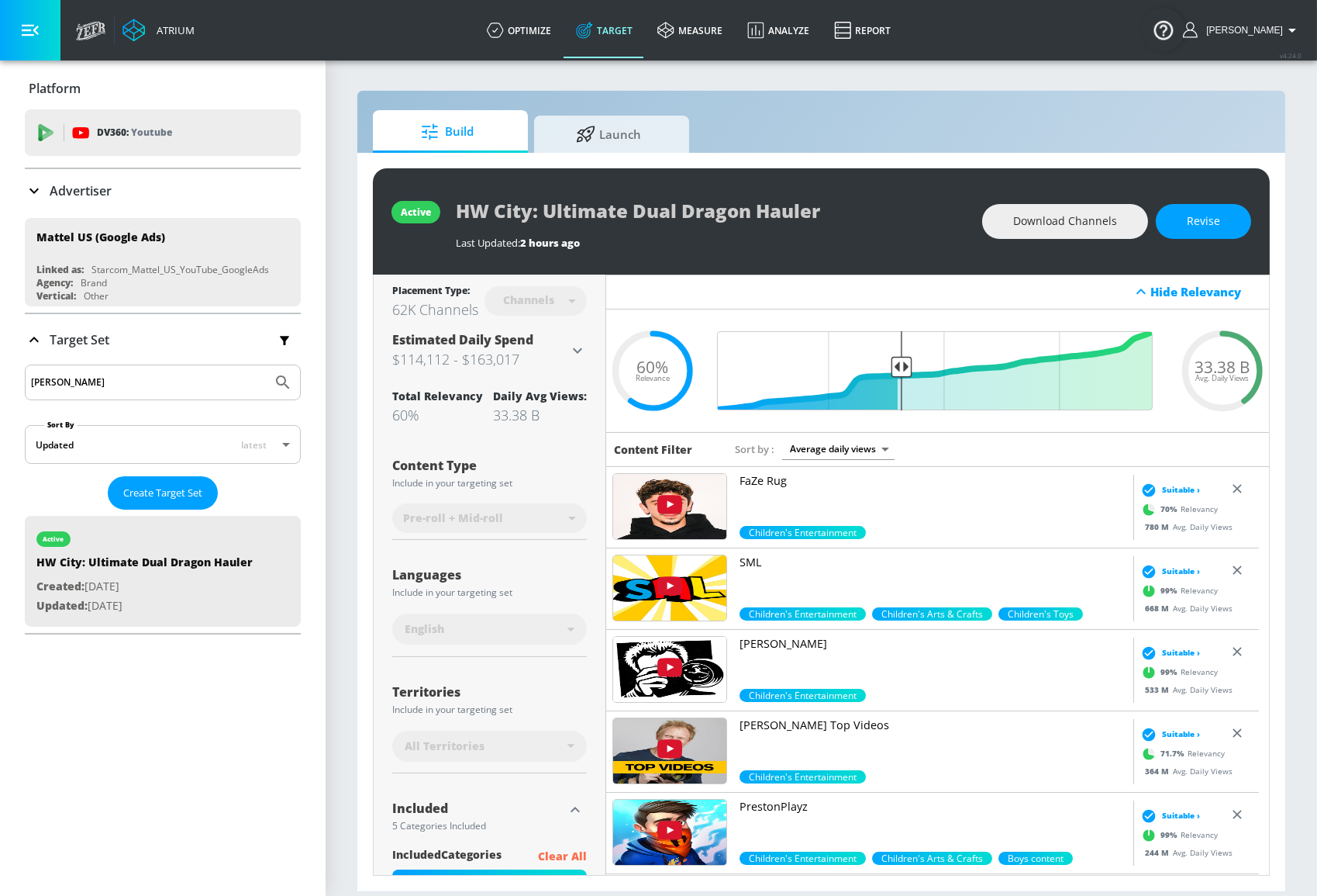
click at [190, 202] on div "Advertiser" at bounding box center [162, 190] width 276 height 43
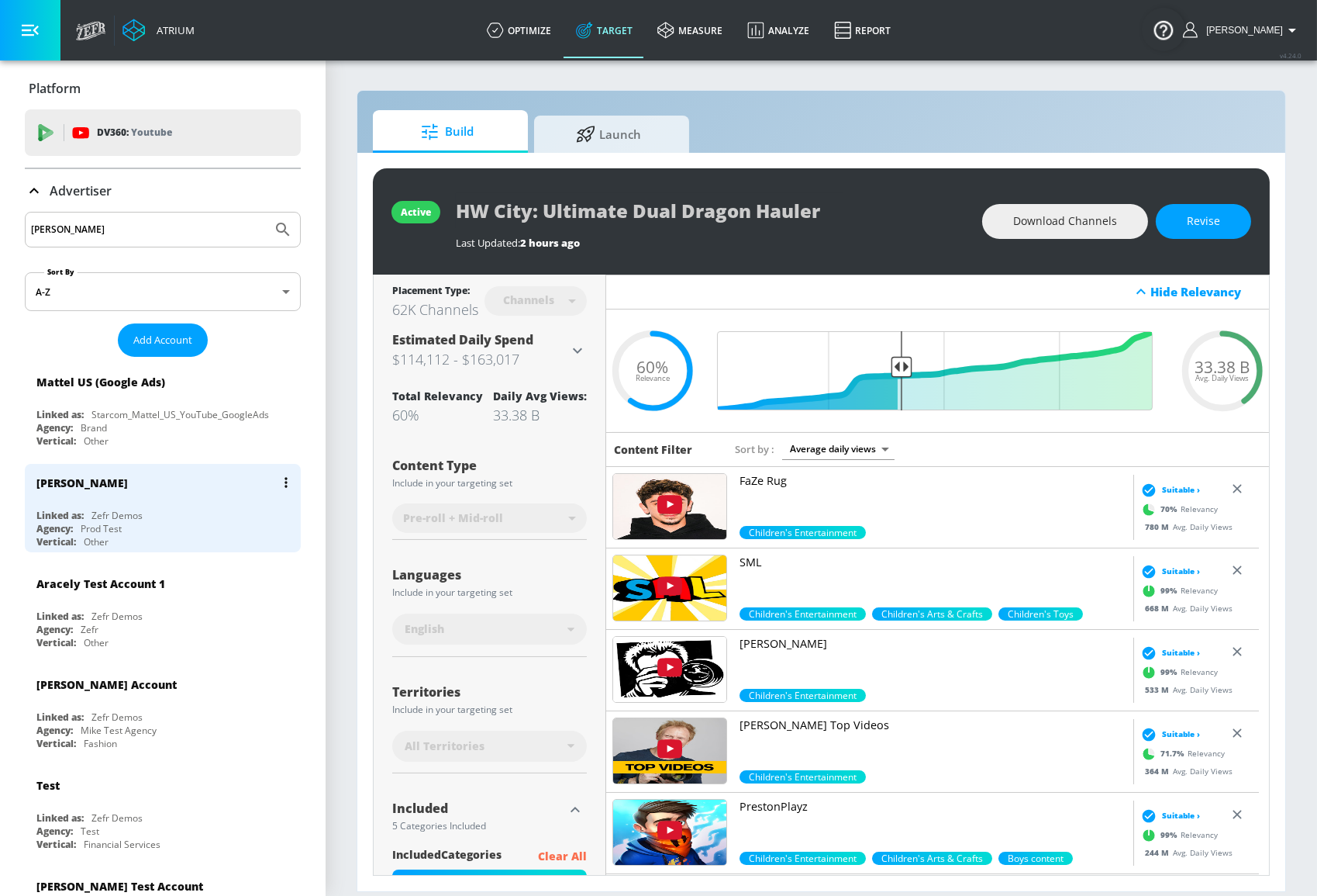
click at [129, 516] on div "Zefr Demos" at bounding box center [117, 516] width 52 height 13
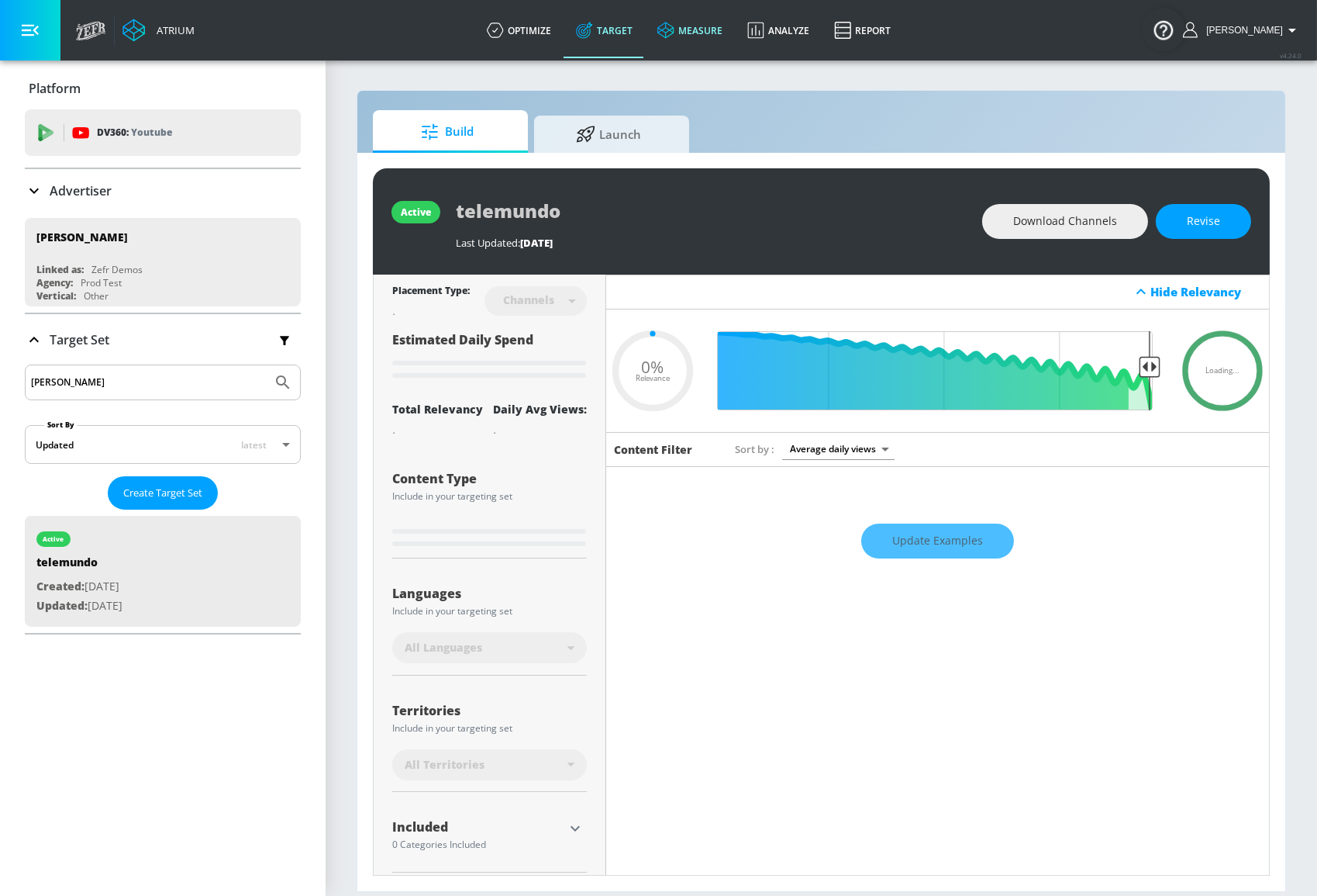
type input "0.05"
click at [701, 39] on link "measure" at bounding box center [690, 30] width 90 height 55
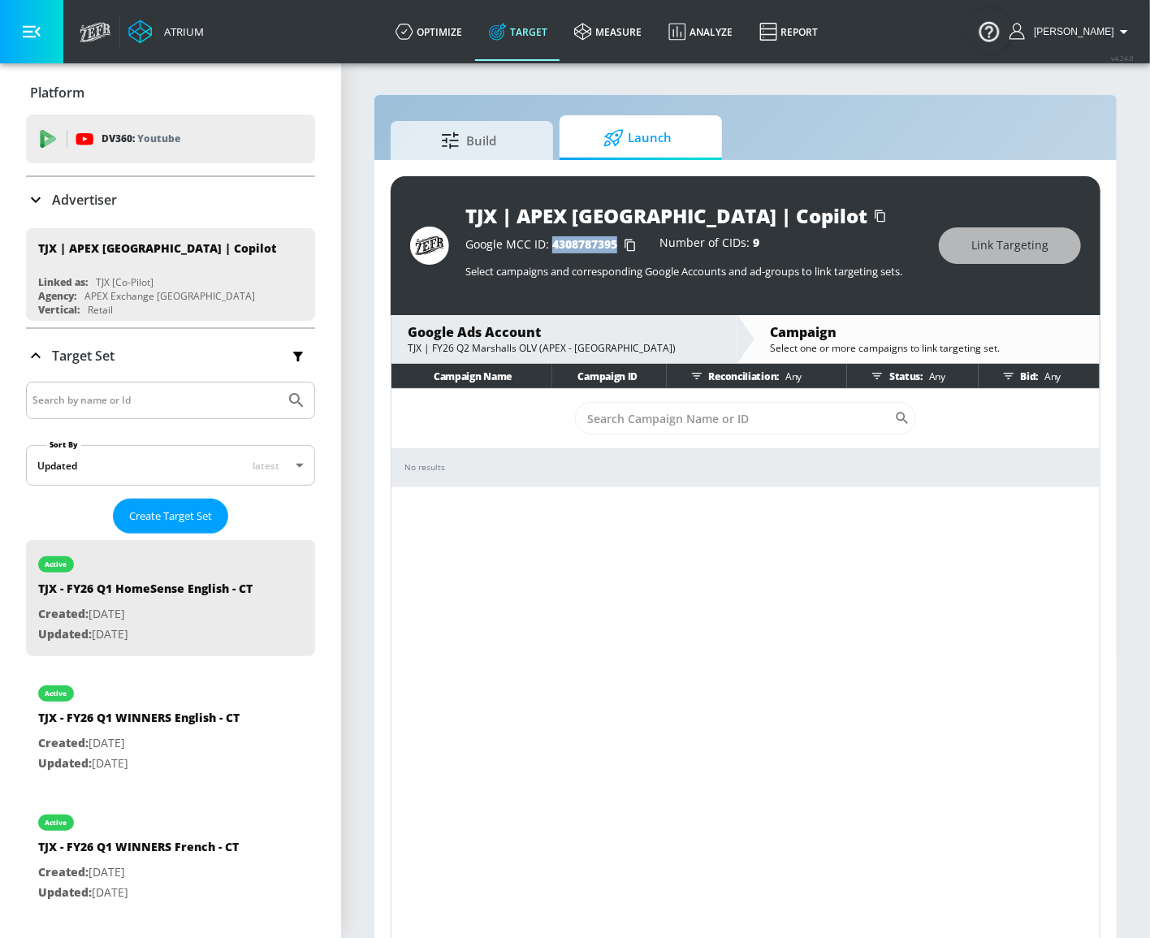
scroll to position [73, 0]
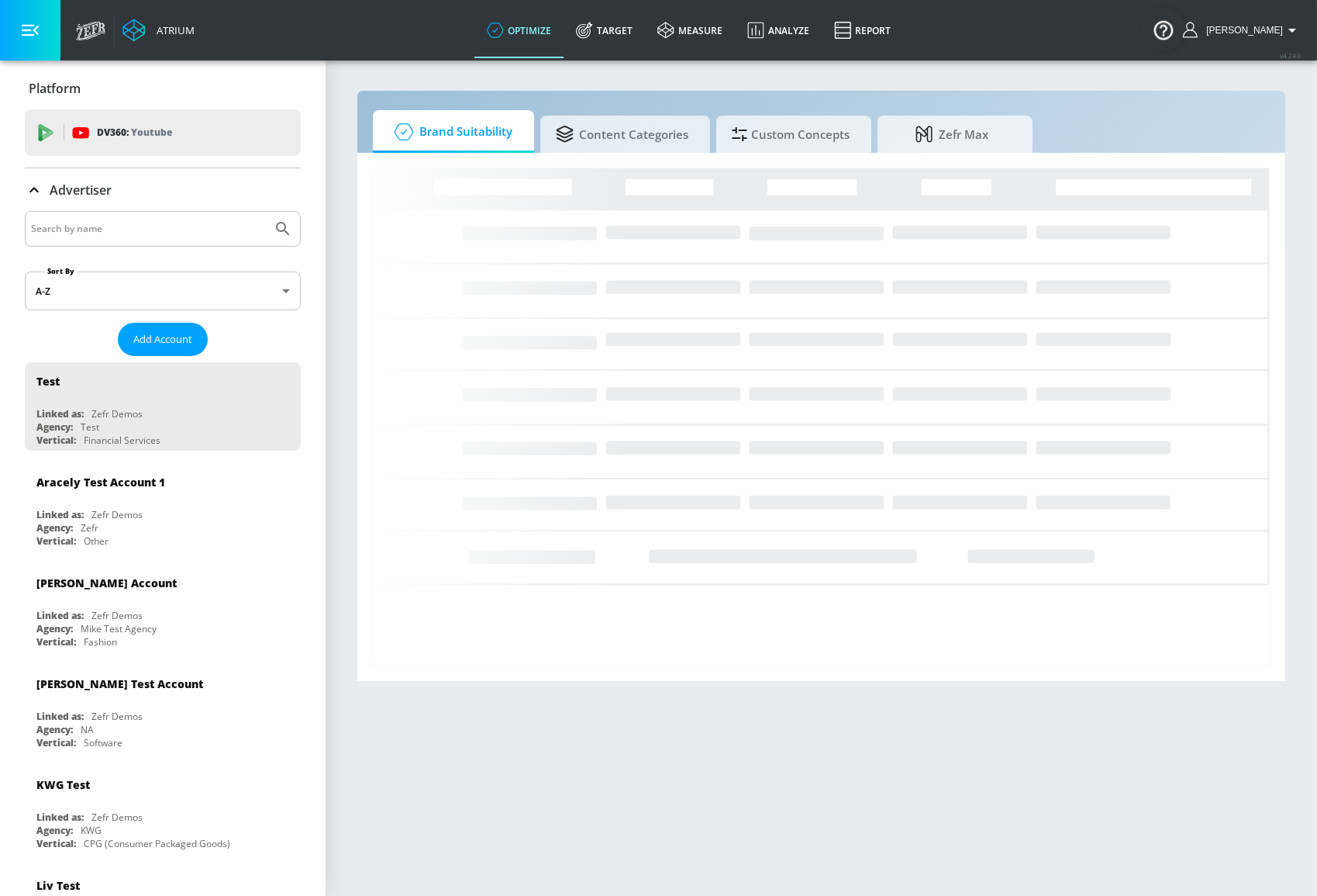
click at [144, 226] on input "Search by name" at bounding box center [148, 228] width 235 height 20
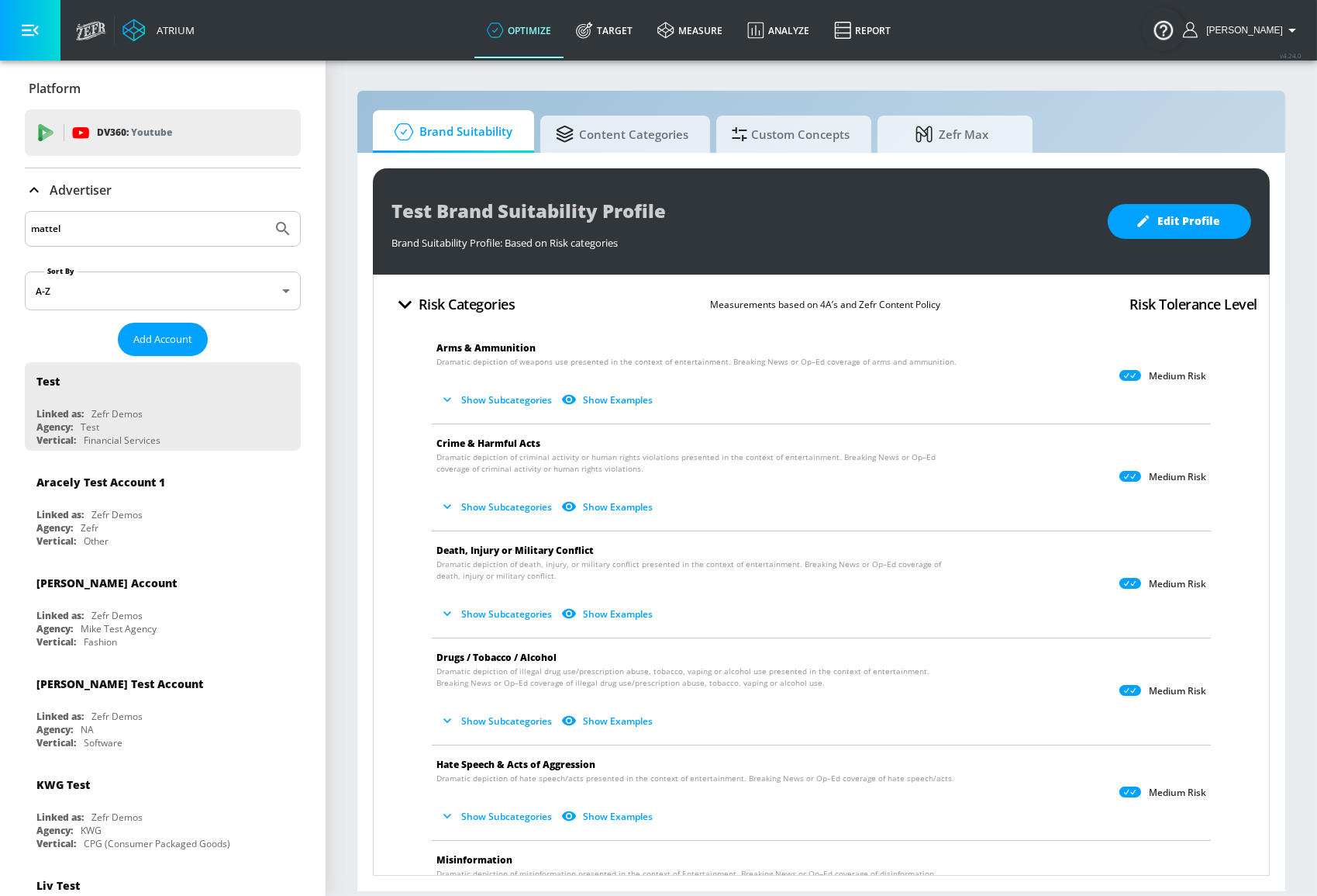
type input "mattel"
click at [266, 212] on button "Submit Search" at bounding box center [283, 229] width 34 height 34
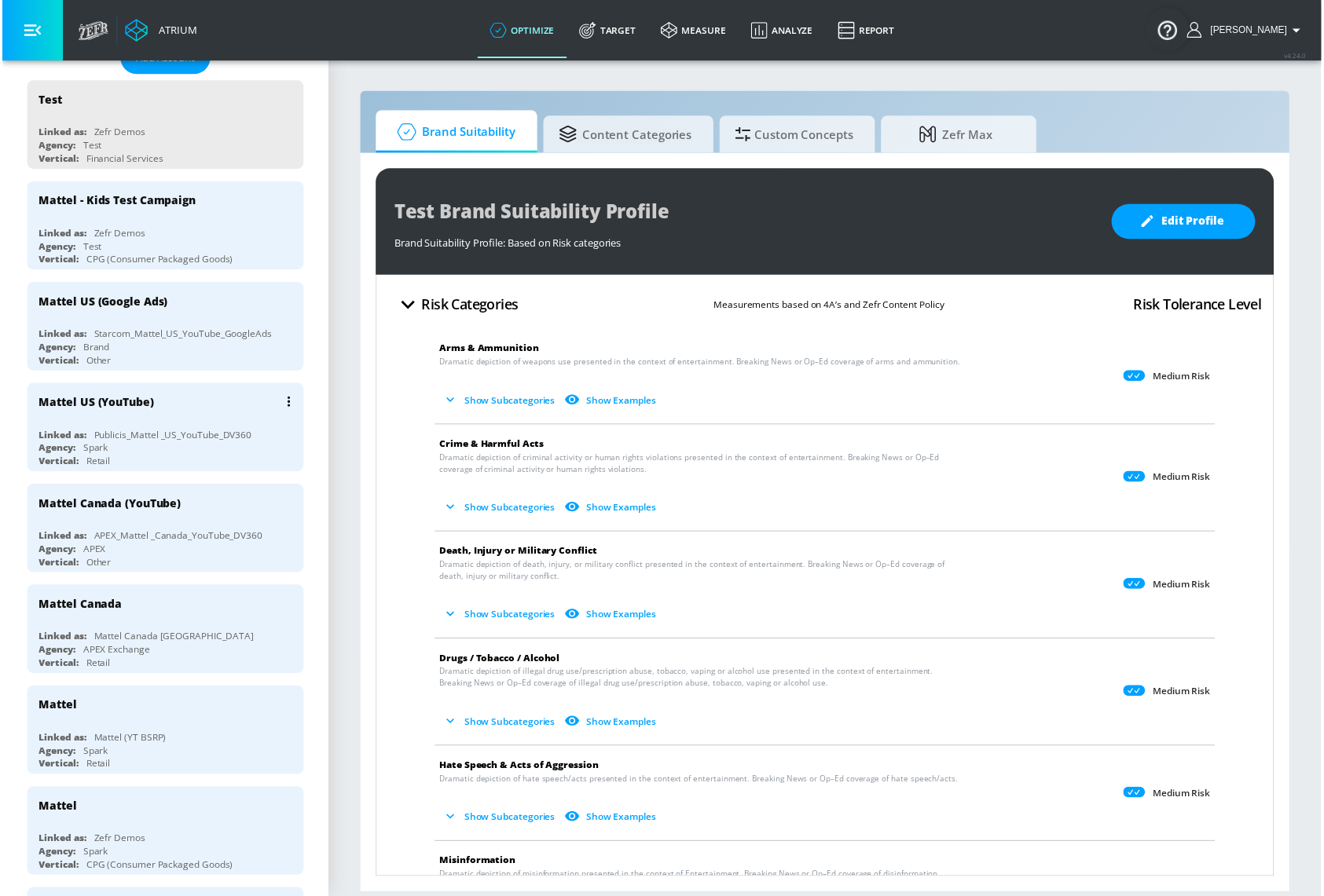
scroll to position [214, 0]
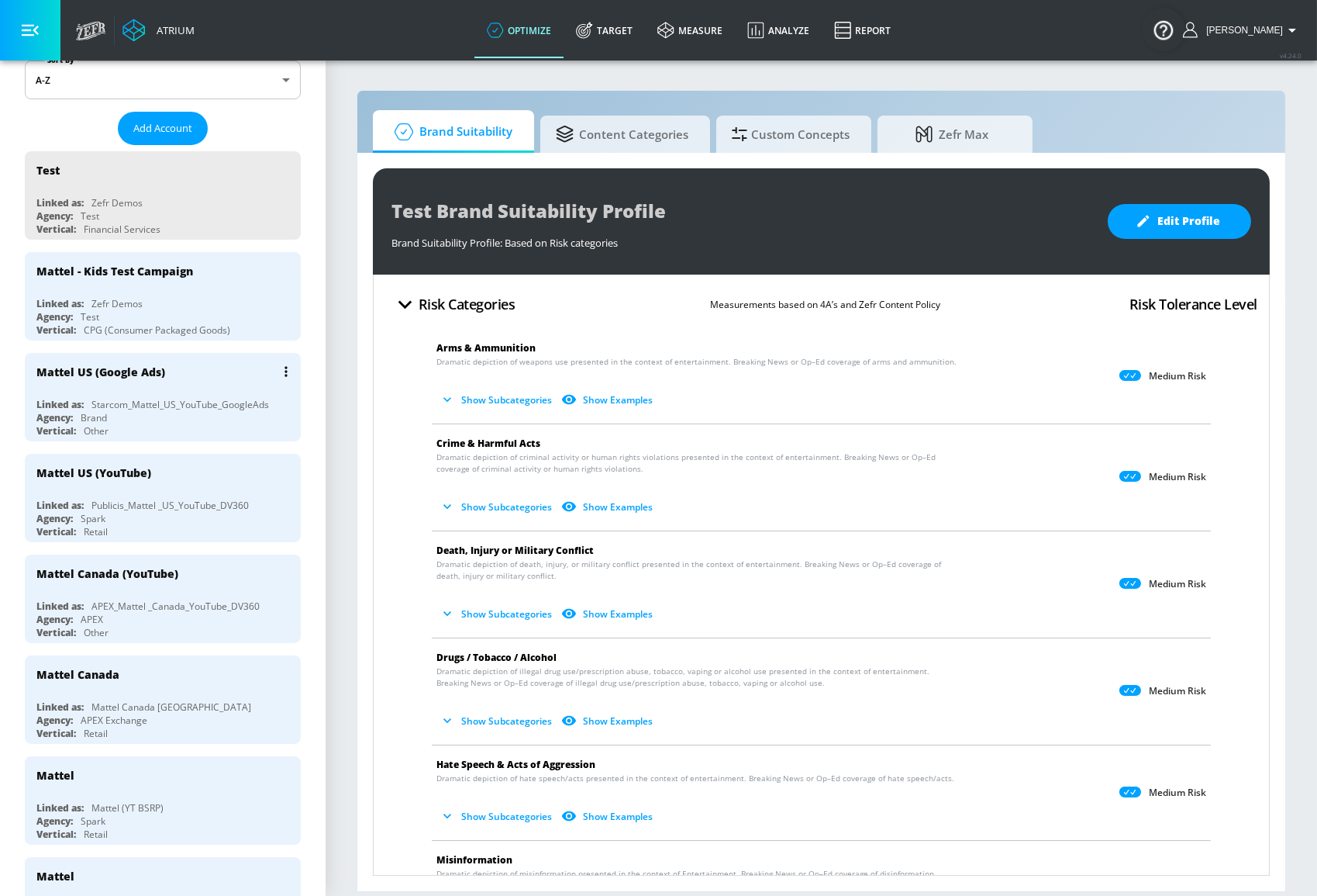
click at [160, 400] on div "Starcom_Mattel_US_YouTube_GoogleAds" at bounding box center [181, 405] width 178 height 13
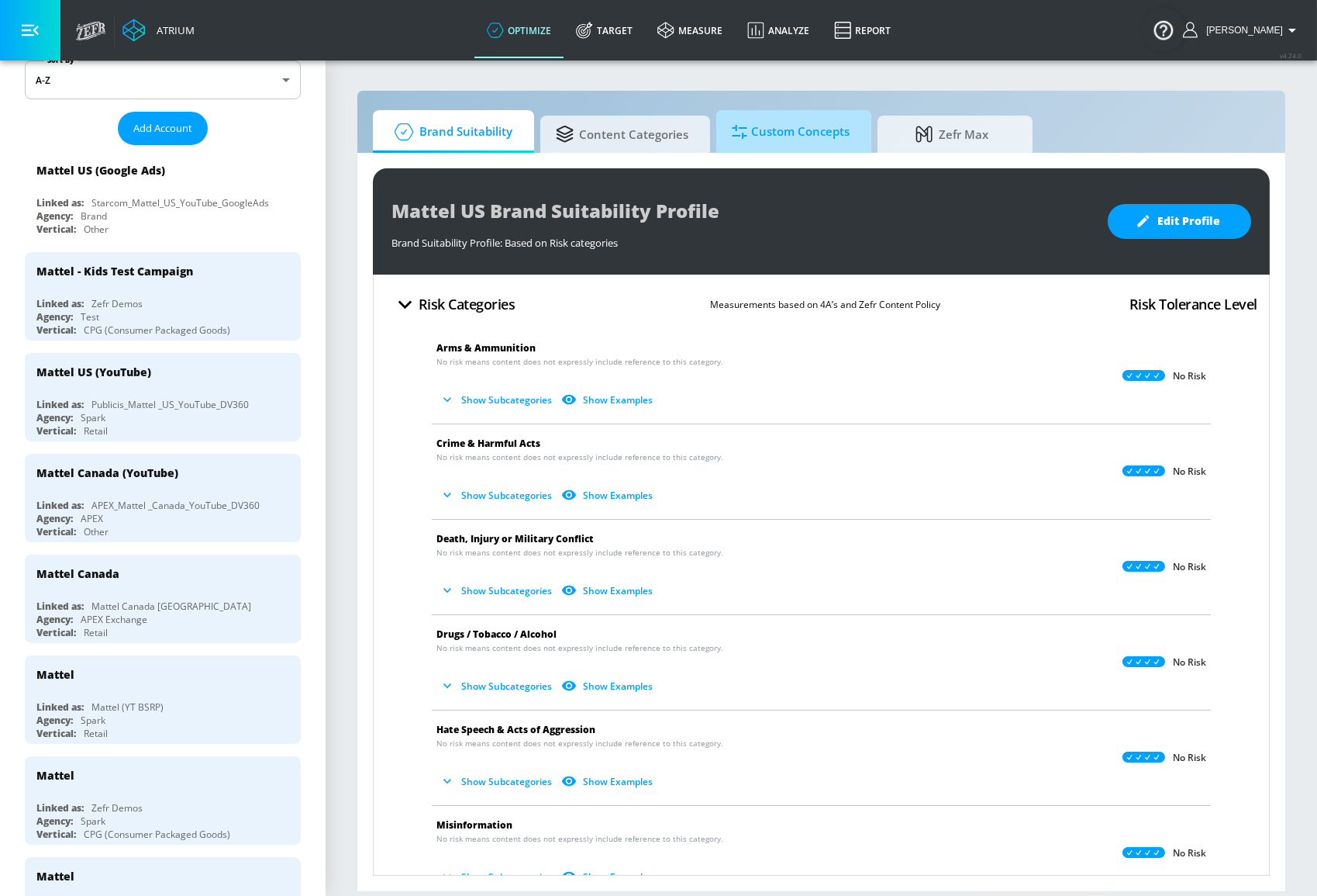
click at [806, 136] on span "Custom Concepts" at bounding box center [790, 132] width 117 height 37
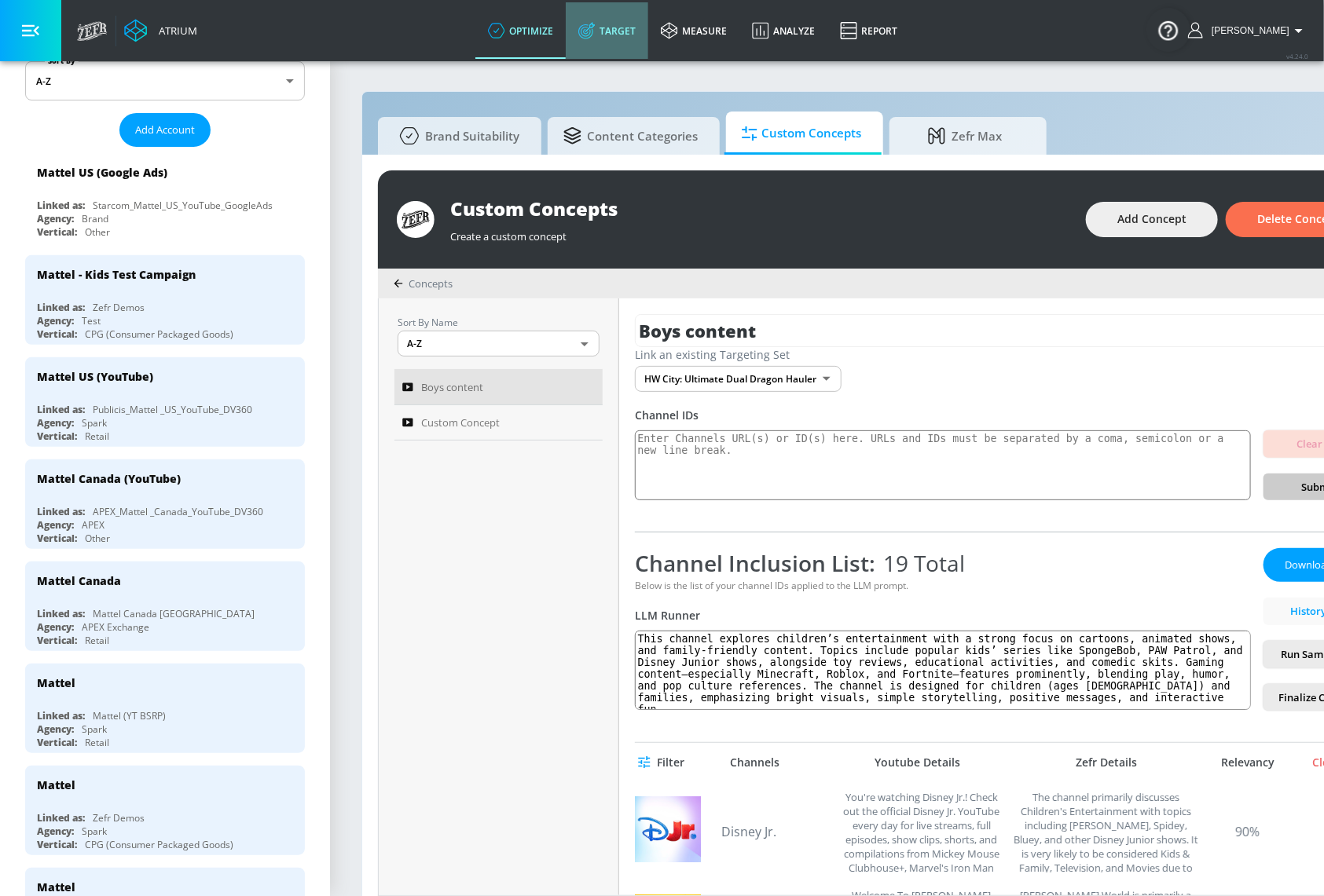
click at [648, 47] on link "Target" at bounding box center [607, 30] width 82 height 56
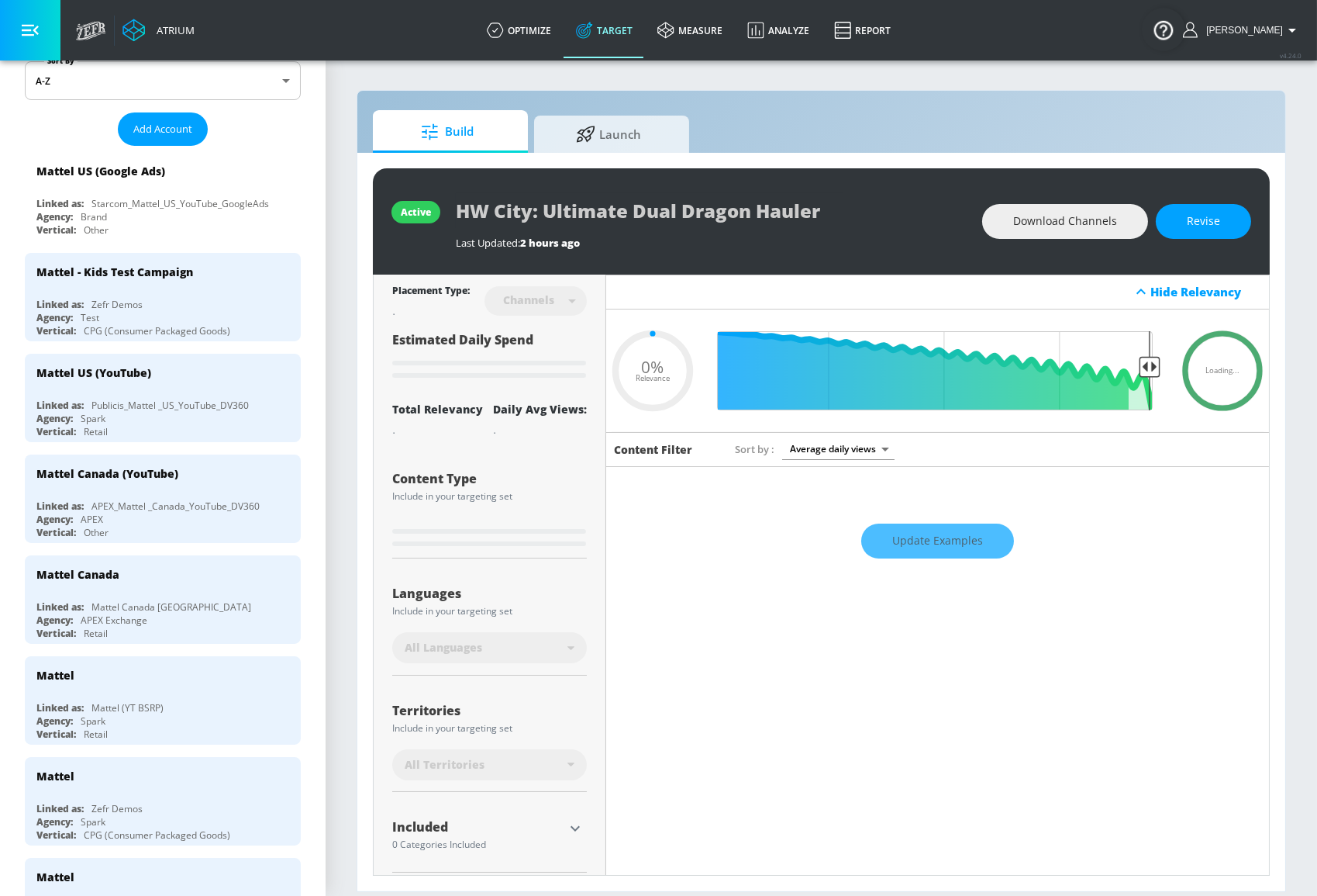
type input "0.05"
click at [621, 150] on link "Launch" at bounding box center [611, 131] width 155 height 43
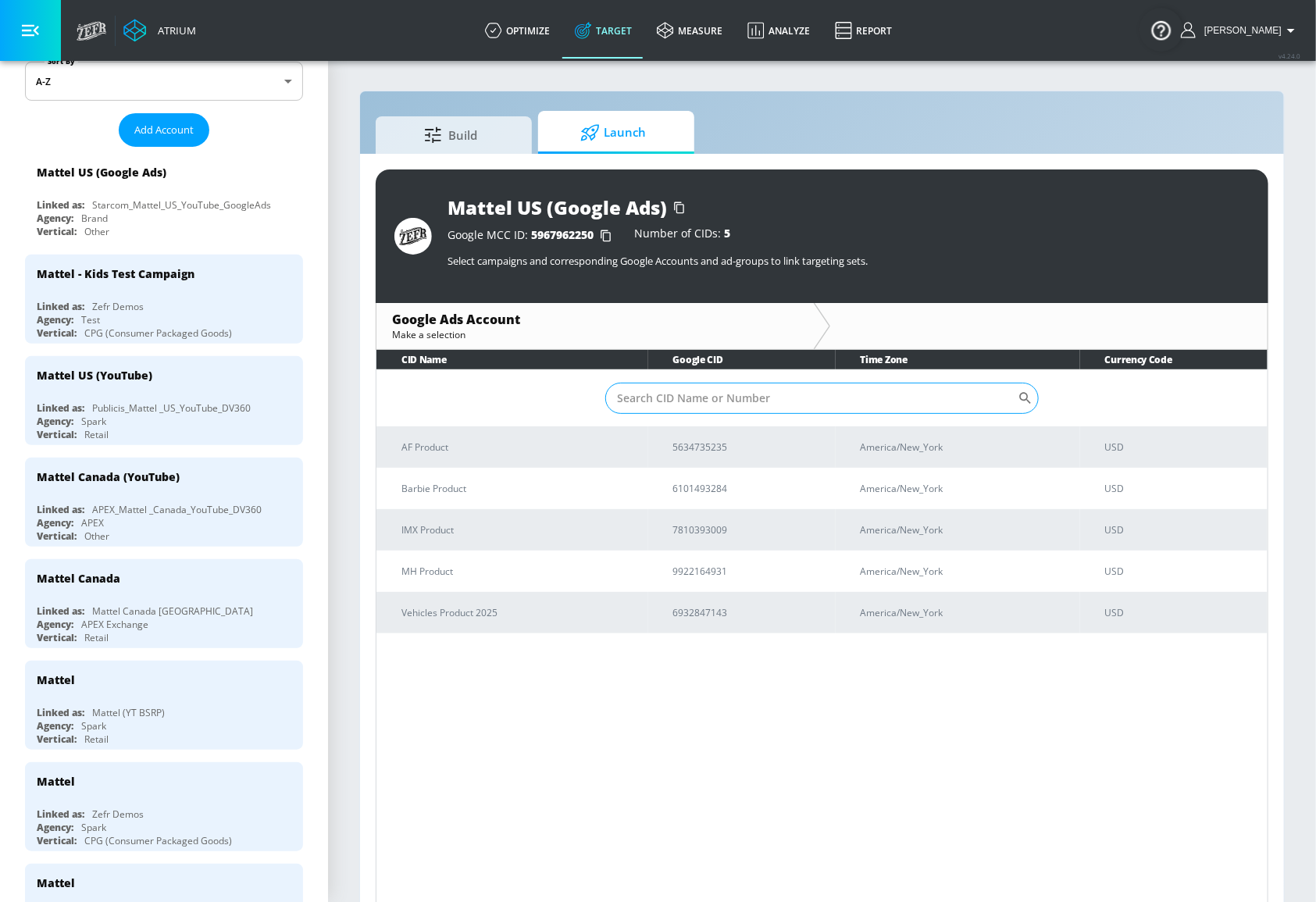
click at [752, 409] on input "Sort By" at bounding box center [811, 398] width 413 height 31
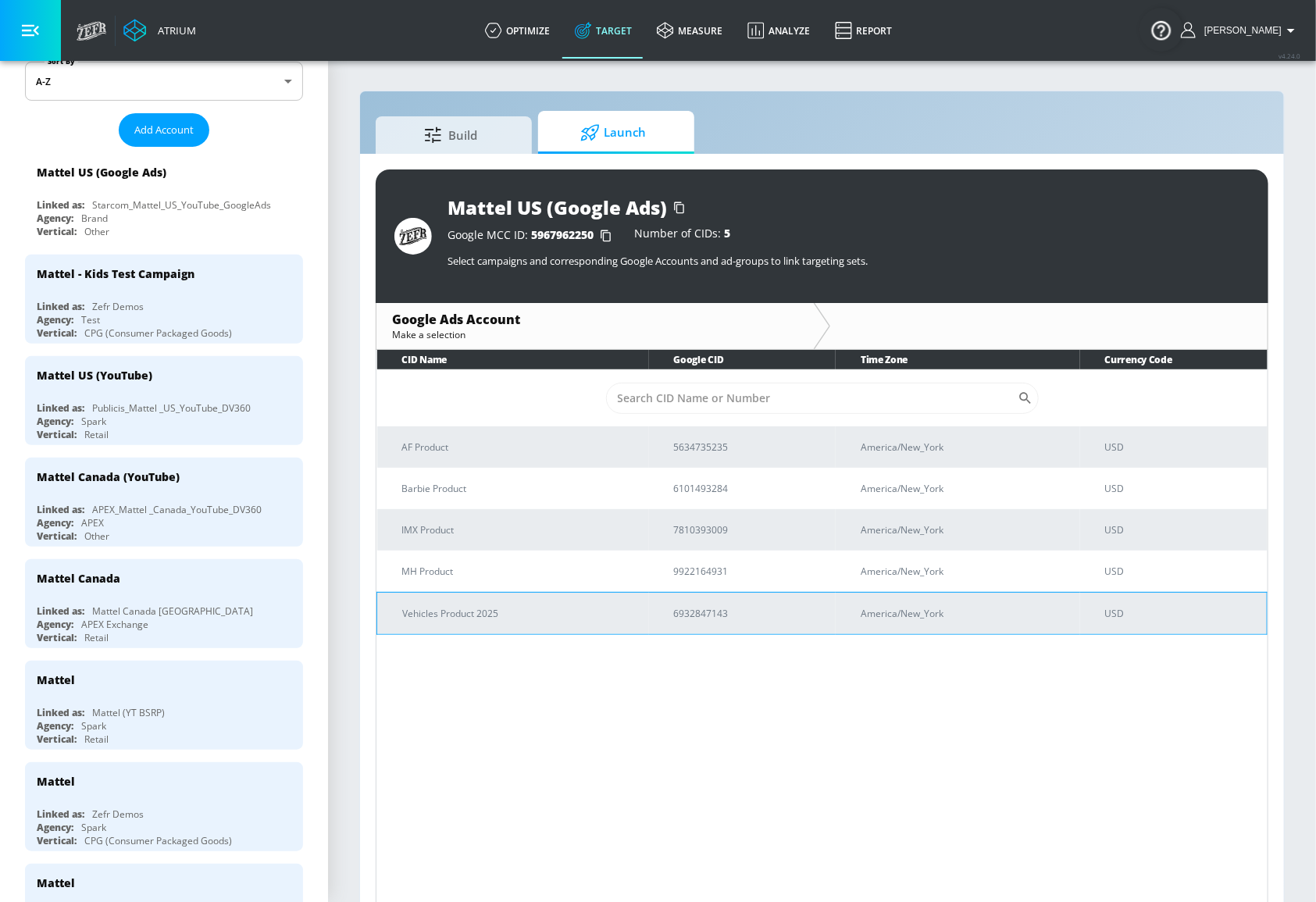
click at [476, 608] on p "Vehicles Product 2025" at bounding box center [519, 613] width 235 height 16
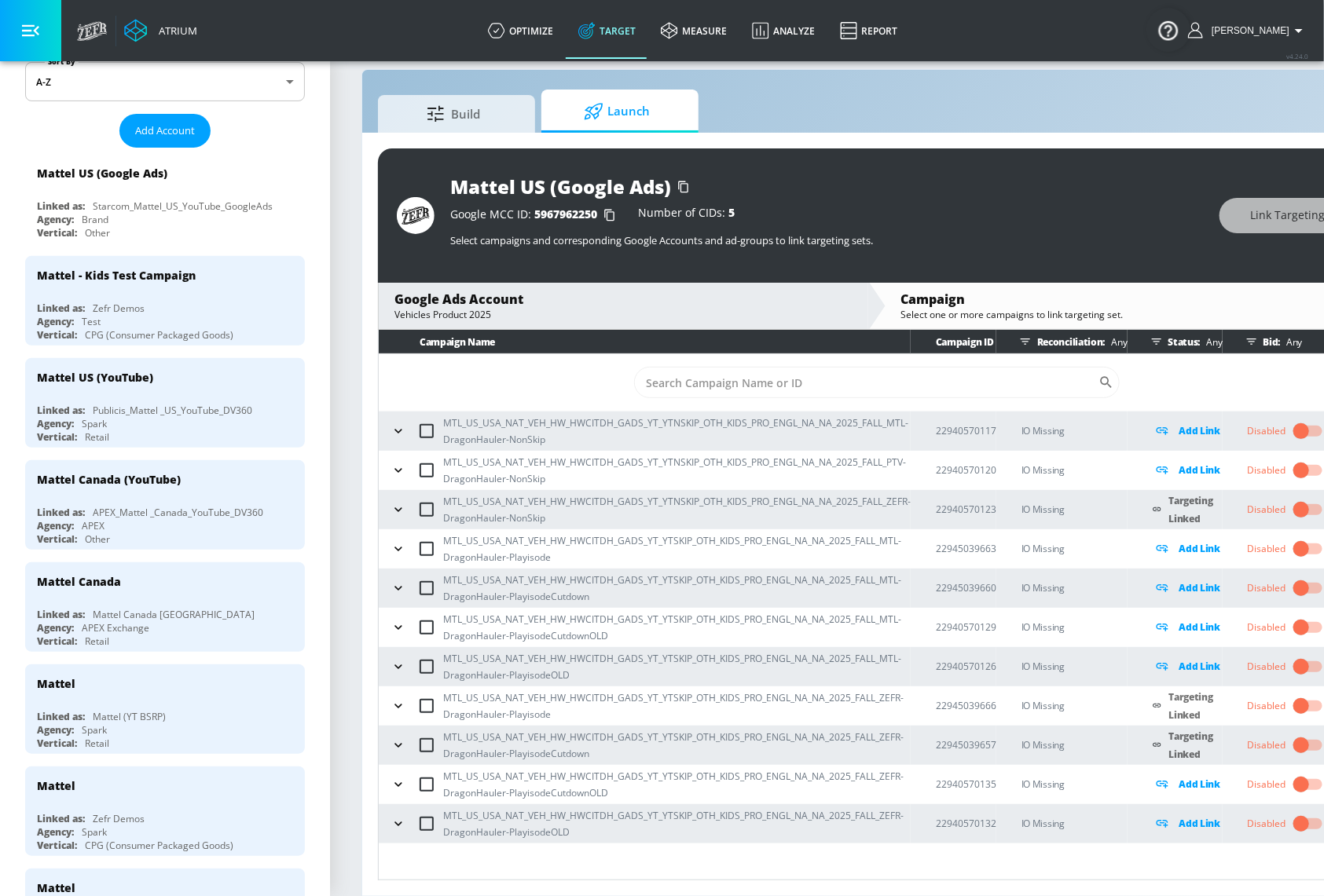
scroll to position [32, 0]
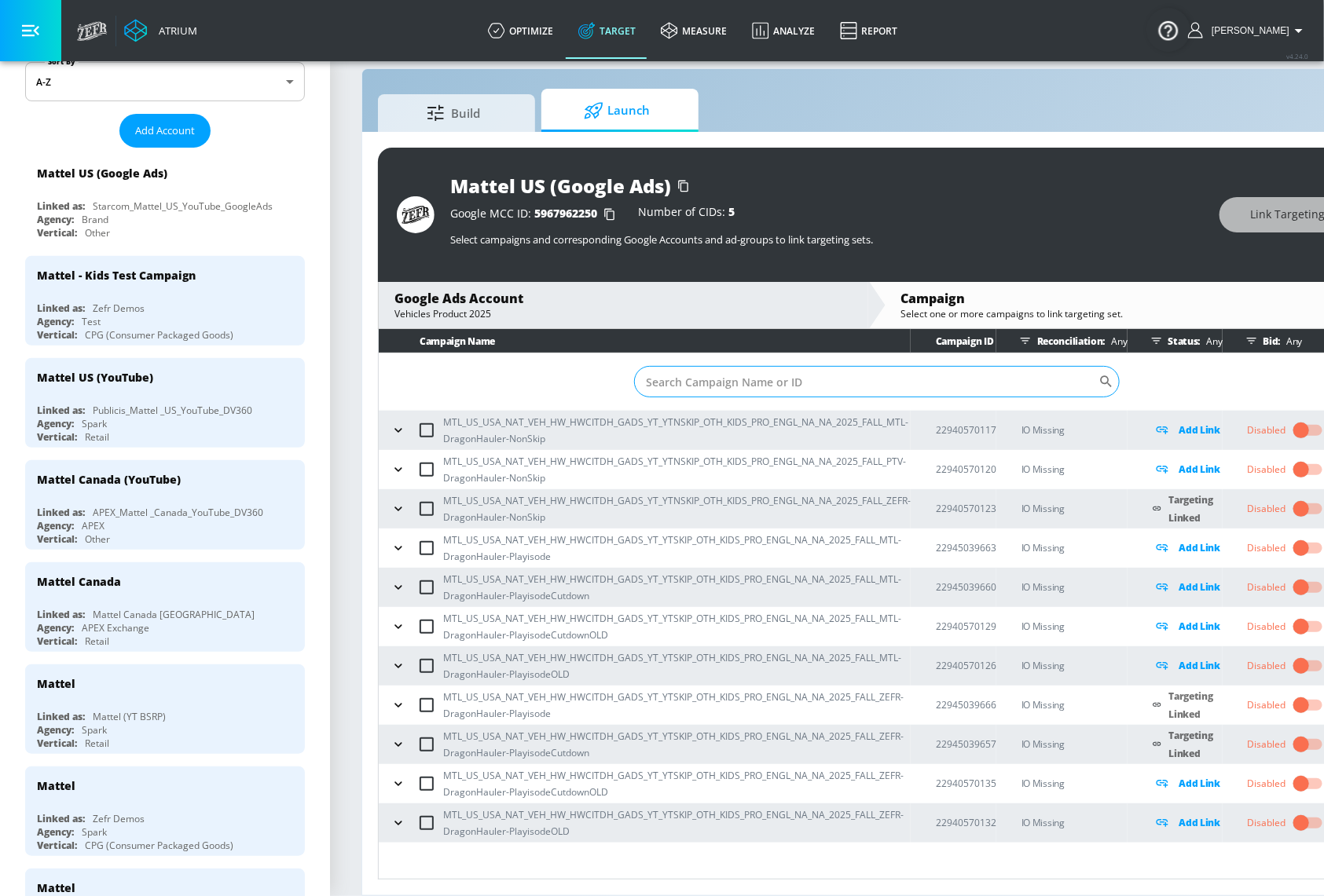
click at [990, 375] on input "Sort By" at bounding box center [866, 381] width 465 height 31
paste input "22940570123"
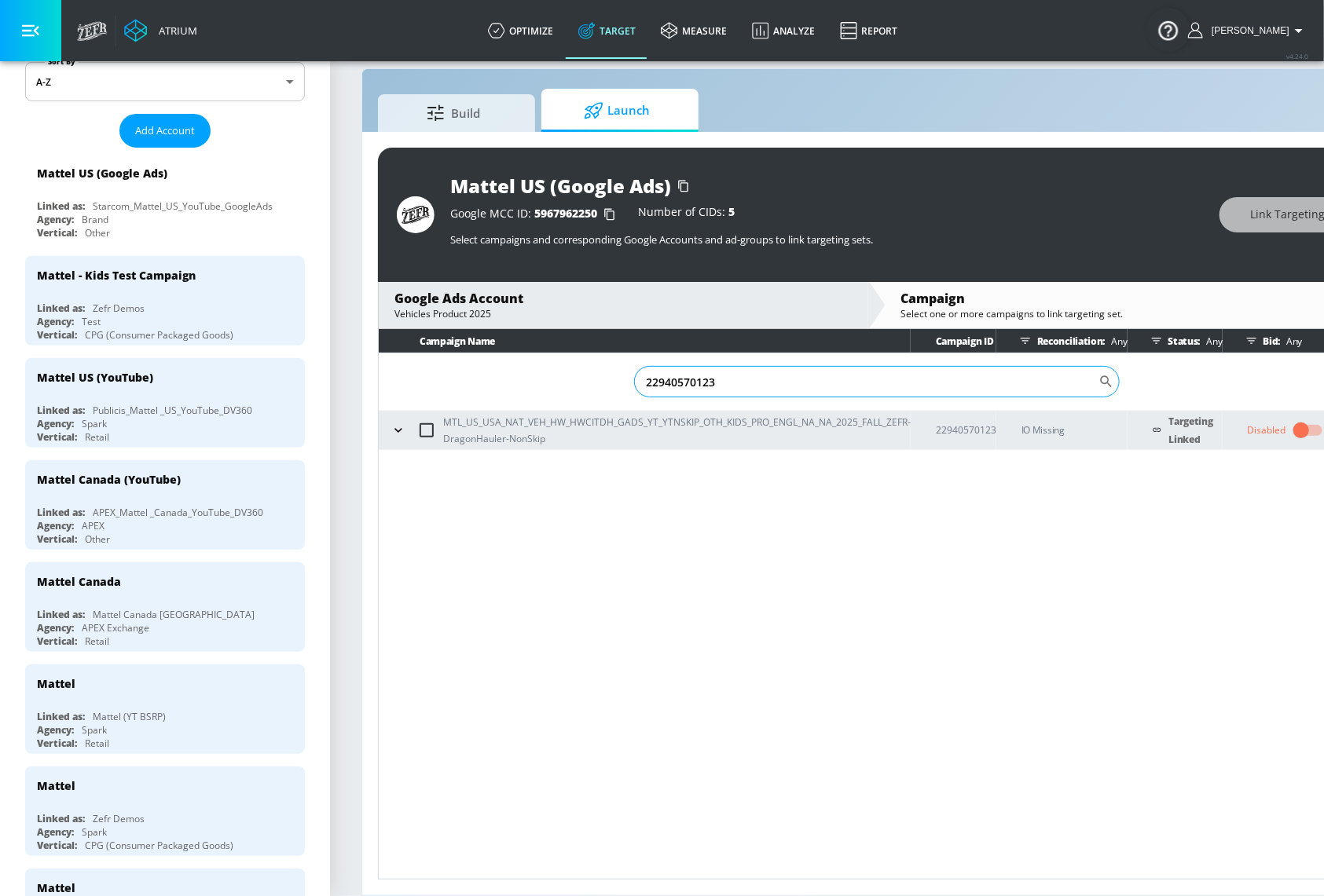
click at [827, 375] on input "22940570123" at bounding box center [866, 381] width 465 height 31
paste input "5039666"
click at [932, 368] on input "22945039666" at bounding box center [863, 381] width 461 height 31
paste input "57"
type input "22945039657"
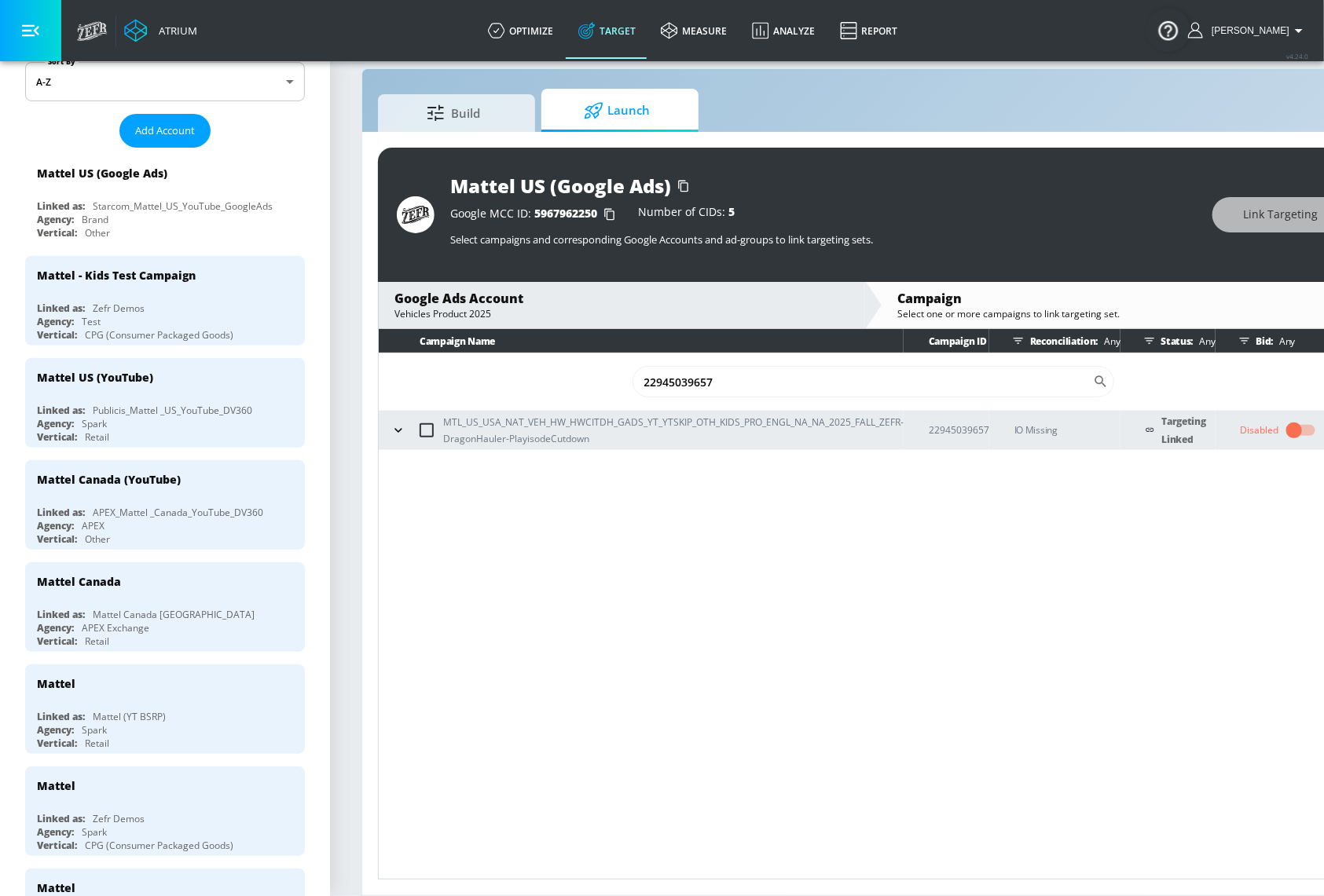
click at [1036, 509] on div "Campaign Name Campaign ID Reconciliation: Any Status: Any Bid: Any 22945039657 …" at bounding box center [874, 604] width 991 height 551
click at [932, 379] on input "22945039657" at bounding box center [863, 381] width 461 height 31
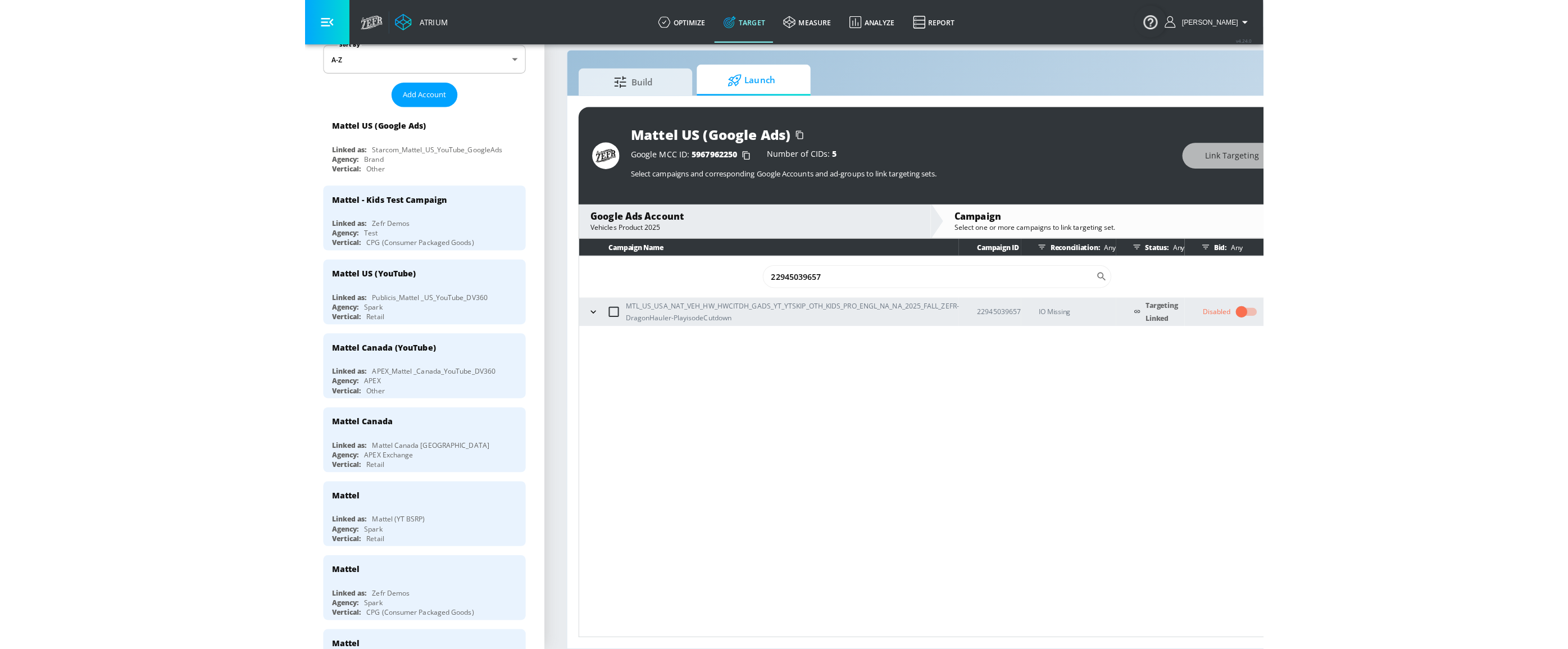
scroll to position [16, 0]
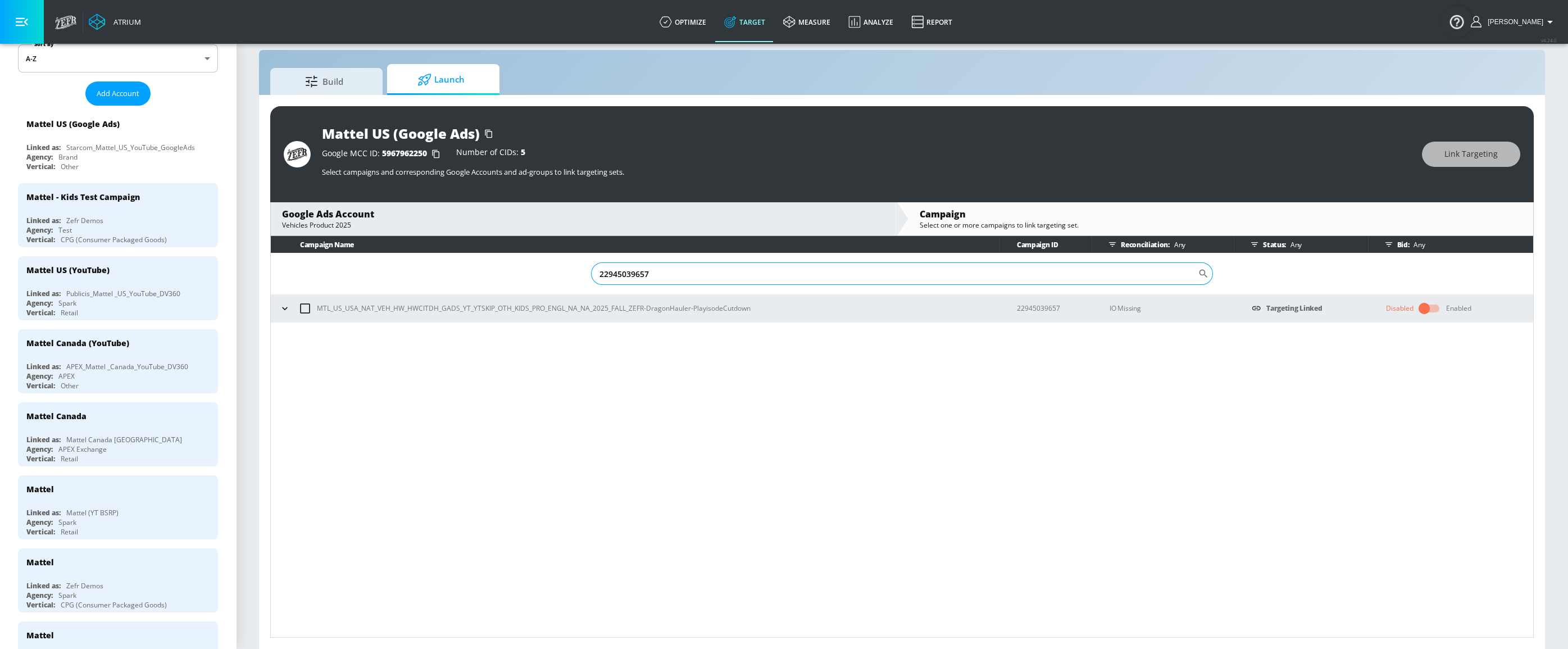
click at [954, 275] on icon "Search CID Name or Number" at bounding box center [1203, 273] width 11 height 11
click at [954, 307] on div "MTL_US_USA_NAT_VEH_HW_HWCITDH_GADS_YT_YTSKIP_OTH_KIDS_PRO_ENGL_NA_NA_2025_FALL_…" at bounding box center [637, 309] width 722 height 24
click at [284, 314] on button "button" at bounding box center [284, 309] width 17 height 17
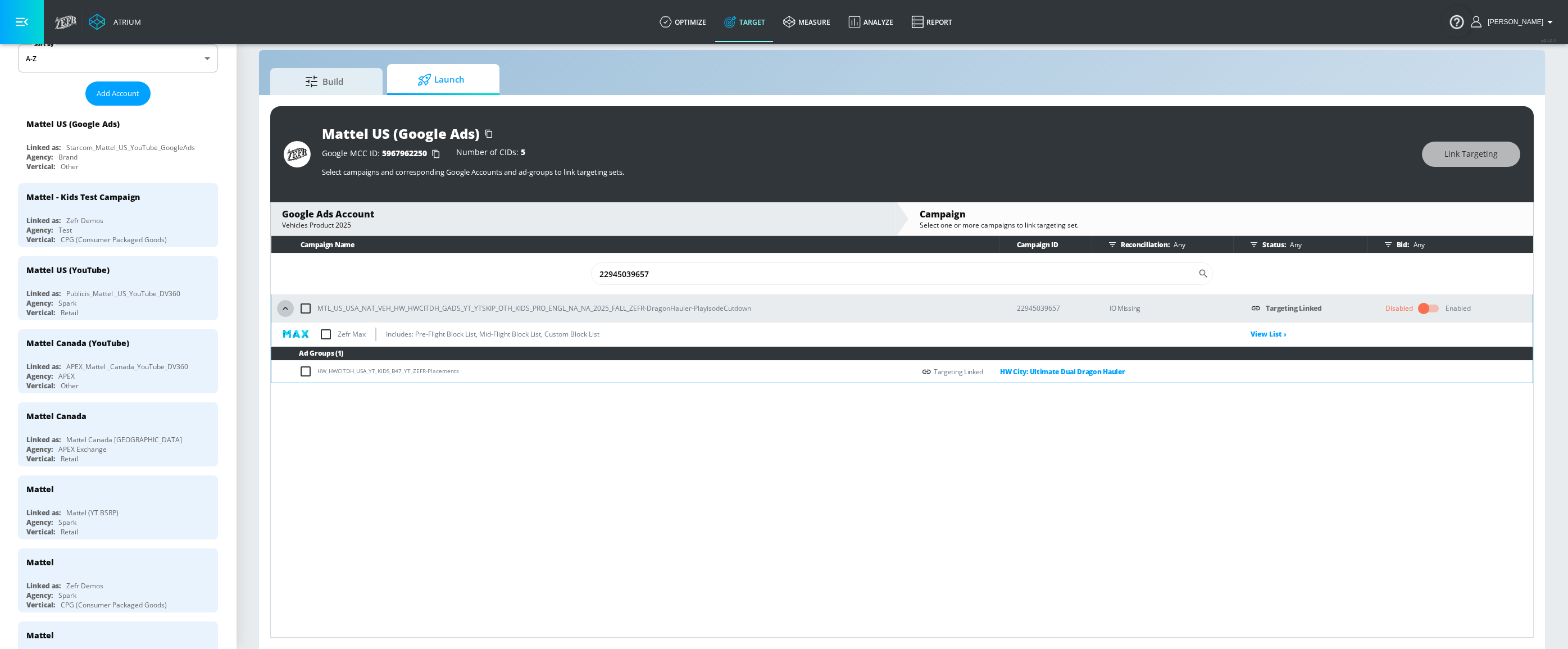
click at [287, 313] on button "button" at bounding box center [285, 309] width 17 height 17
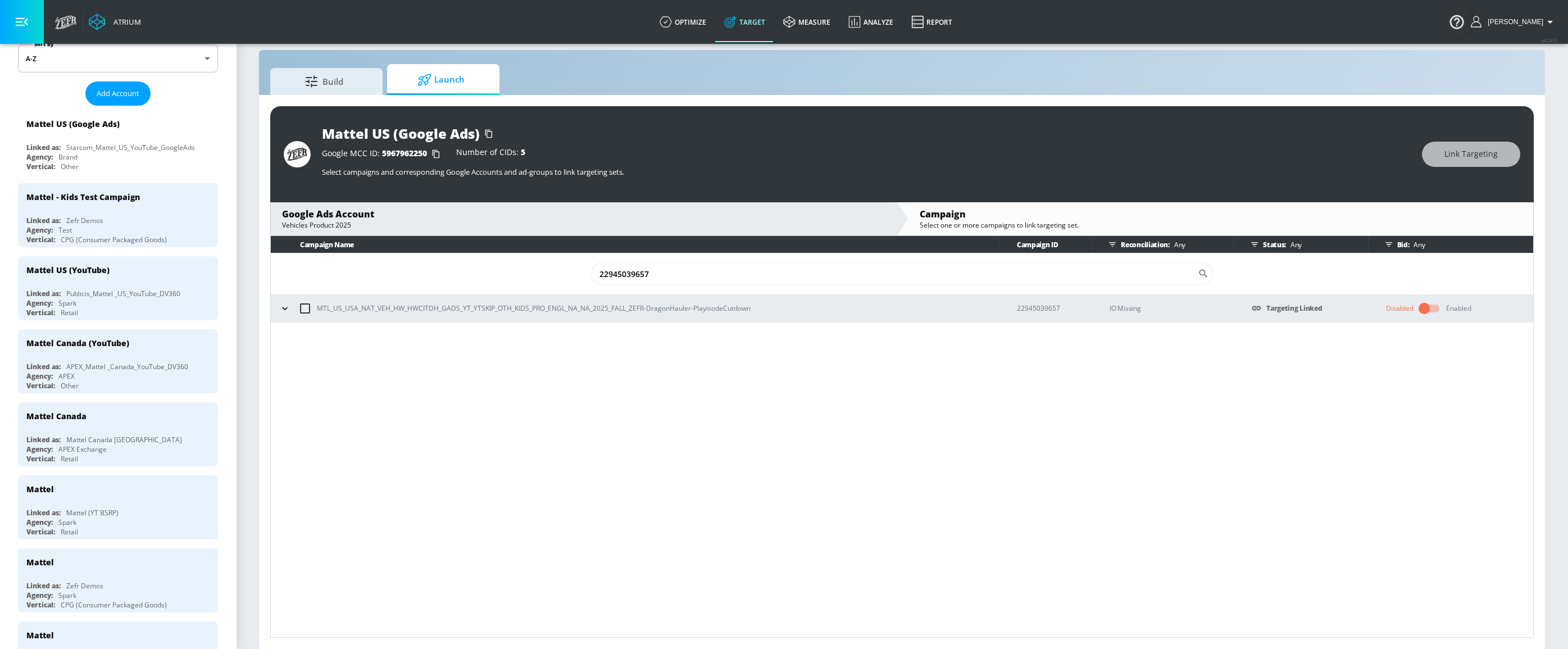
drag, startPoint x: 774, startPoint y: 411, endPoint x: 621, endPoint y: 247, distance: 224.3
click at [772, 408] on div "Campaign Name Campaign ID Reconciliation: Any Status: Any Bid: Any 22945039657 …" at bounding box center [902, 437] width 1264 height 402
